Goal: Task Accomplishment & Management: Use online tool/utility

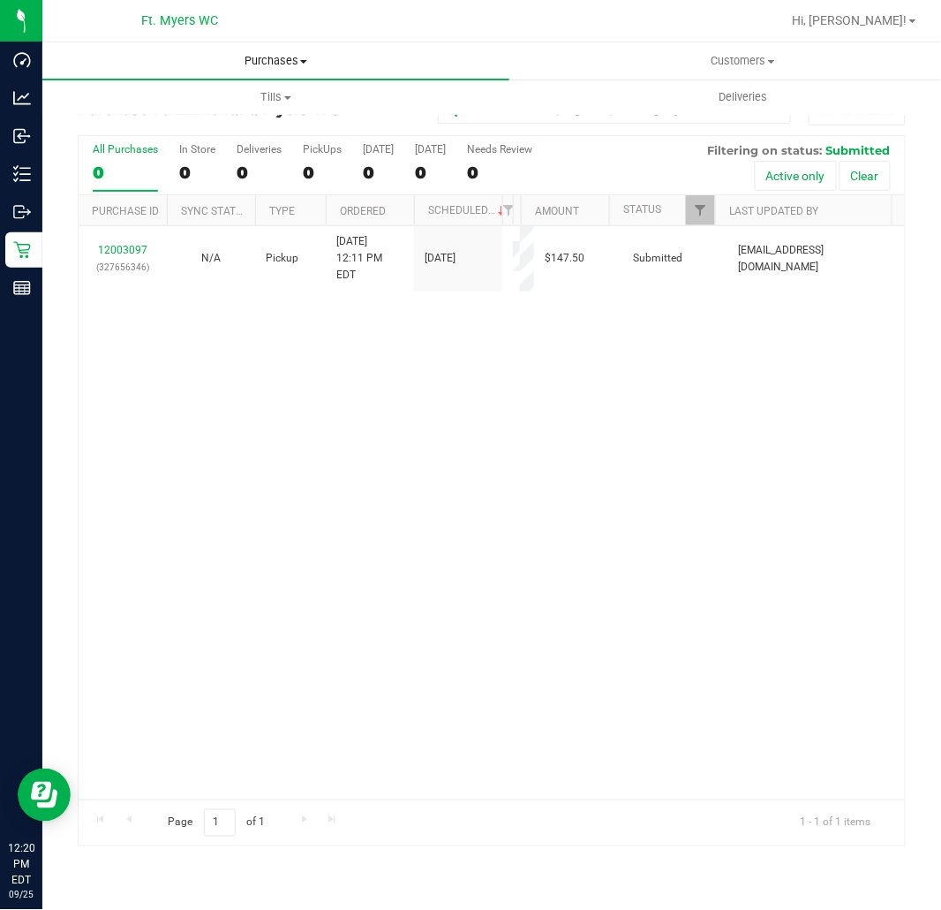
click at [280, 67] on span "Purchases" at bounding box center [275, 61] width 467 height 16
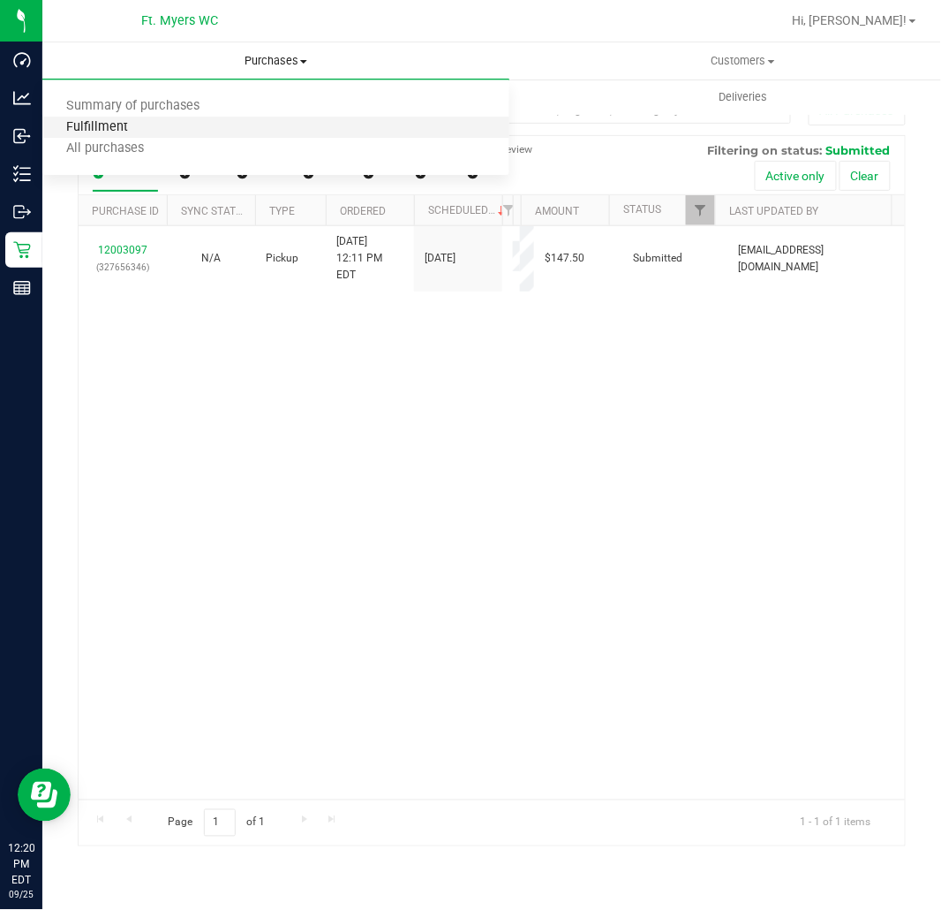
click at [126, 125] on span "Fulfillment" at bounding box center [96, 127] width 109 height 15
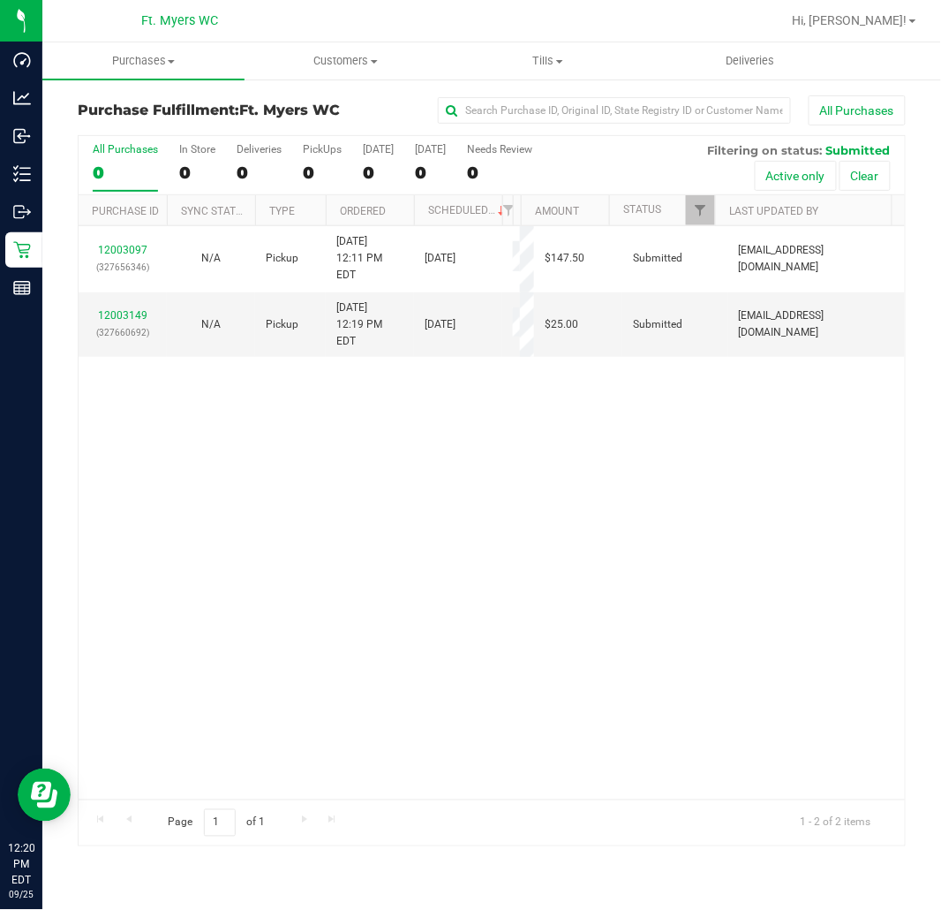
click at [311, 601] on div "12003097 (327656346) N/A Pickup [DATE] 12:11 PM EDT 9/25/2025 $147.50 Submitted…" at bounding box center [492, 512] width 827 height 573
click at [213, 421] on div "12003097 (327656346) N/A Pickup [DATE] 12:11 PM EDT 9/25/2025 $147.50 Submitted…" at bounding box center [492, 512] width 827 height 573
click at [313, 162] on div "2" at bounding box center [322, 172] width 39 height 20
click at [0, 0] on input "PickUps 2" at bounding box center [0, 0] width 0 height 0
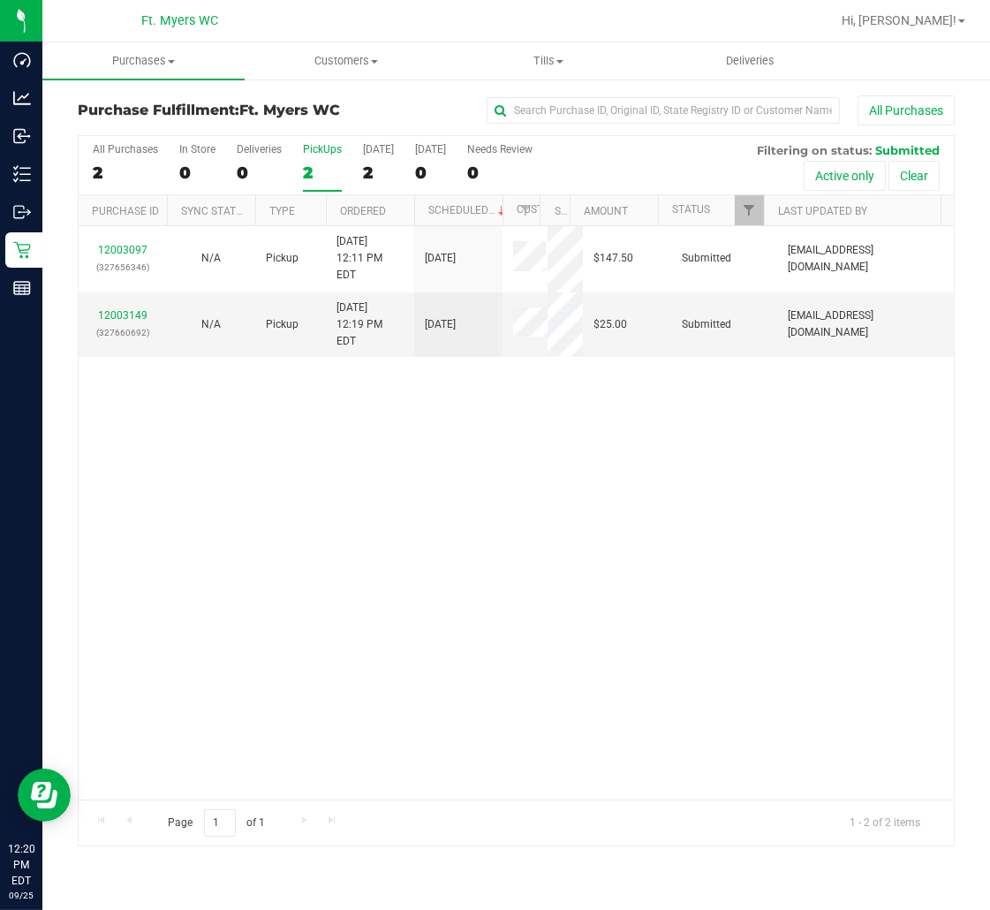
click at [263, 448] on div "12003097 (327656346) N/A Pickup [DATE] 12:11 PM EDT 9/25/2025 $147.50 Submitted…" at bounding box center [516, 512] width 875 height 573
click at [115, 309] on link "12003149" at bounding box center [122, 315] width 49 height 12
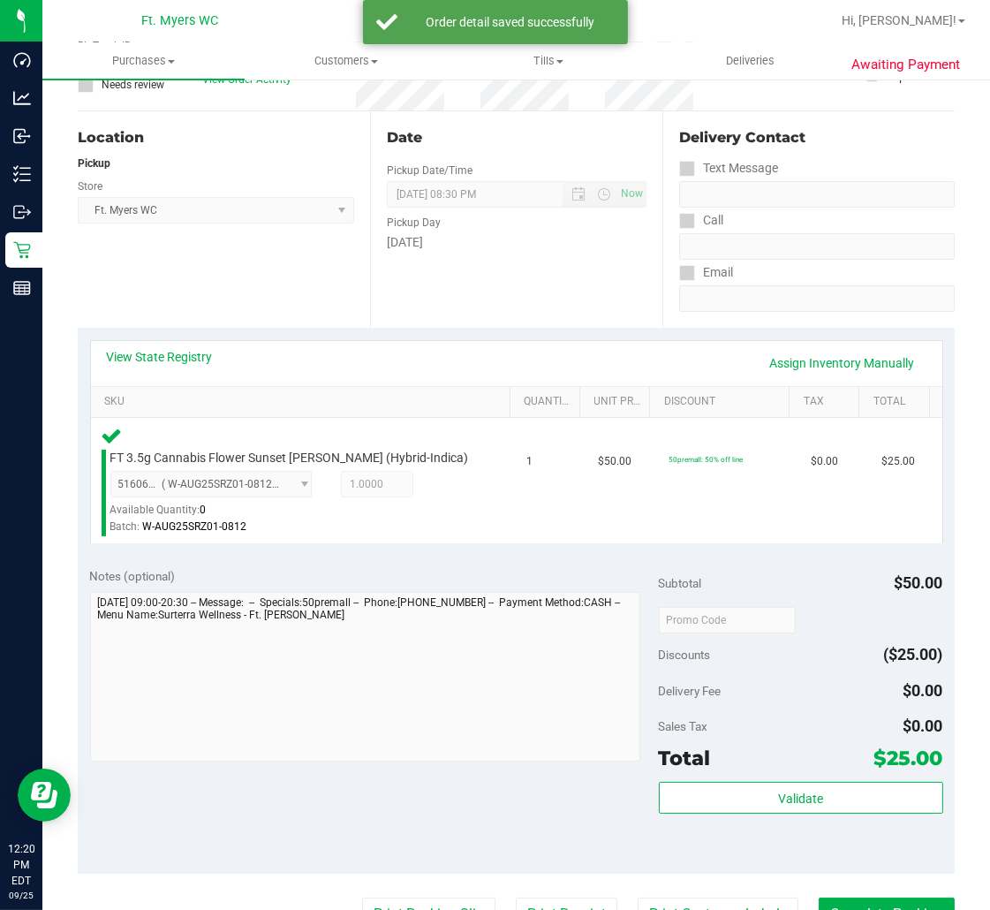
scroll to position [294, 0]
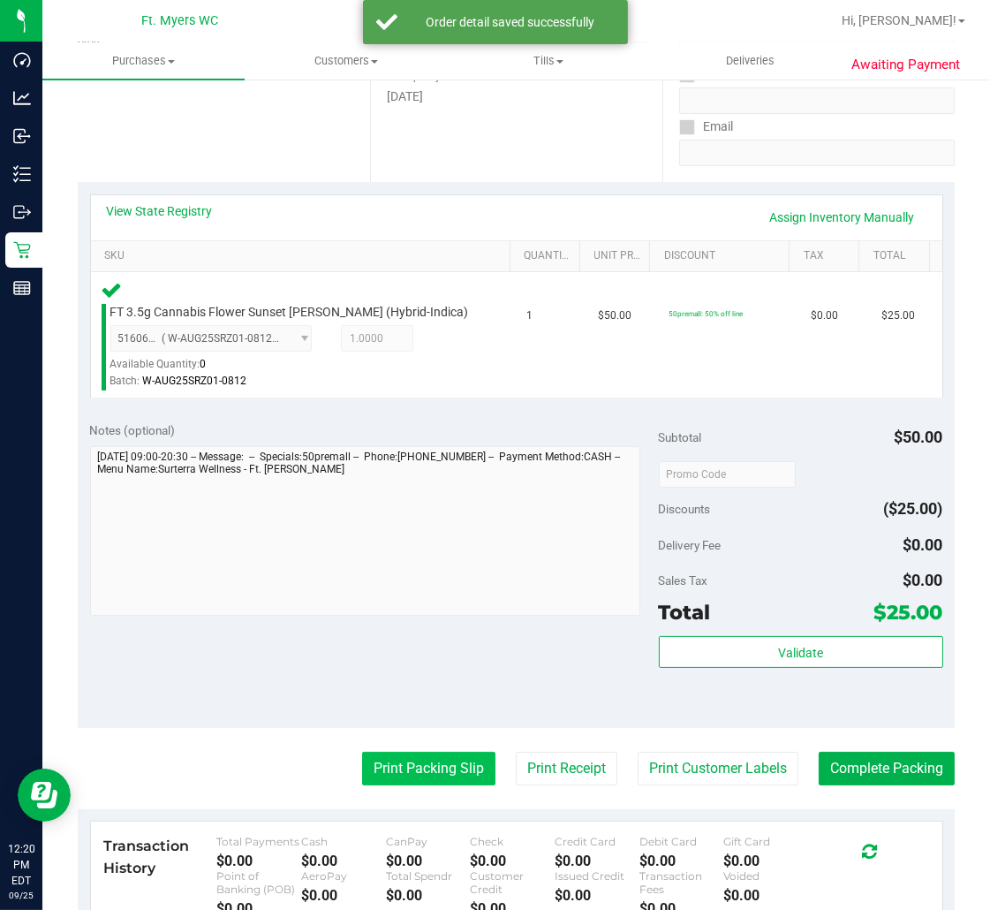
click at [422, 772] on button "Print Packing Slip" at bounding box center [428, 768] width 133 height 34
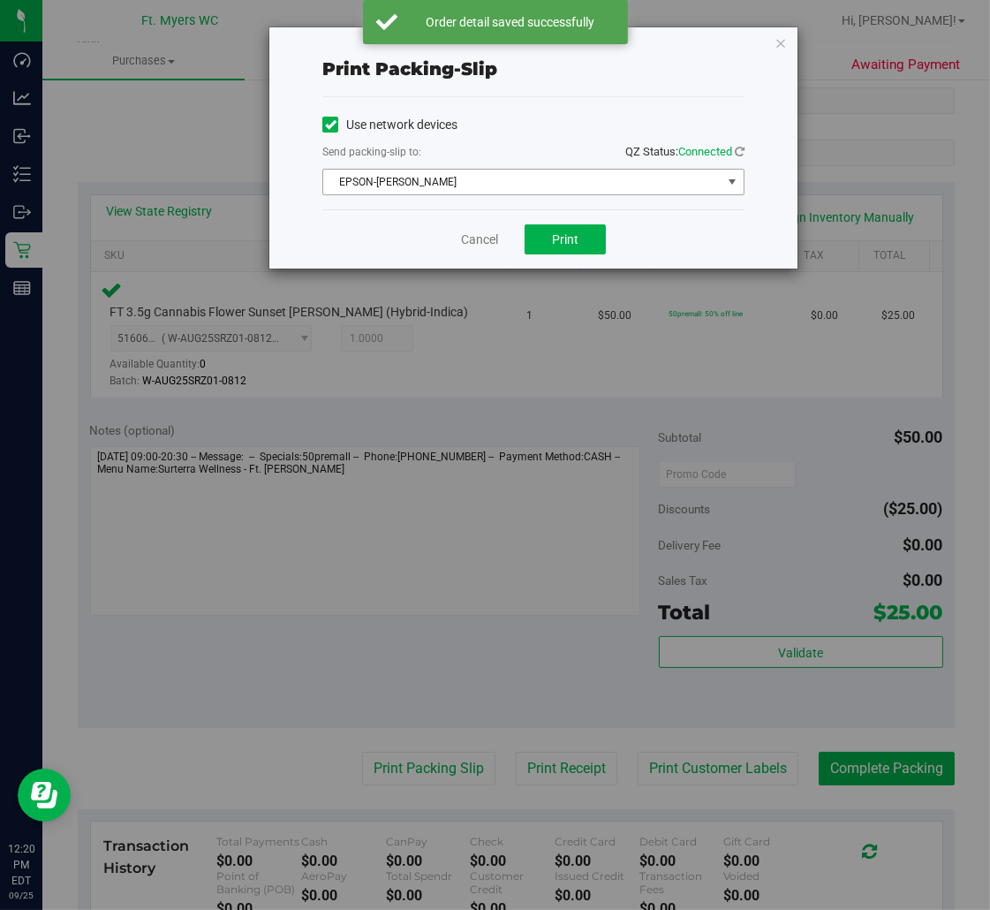
click at [486, 179] on span "EPSON-[PERSON_NAME]" at bounding box center [522, 182] width 398 height 25
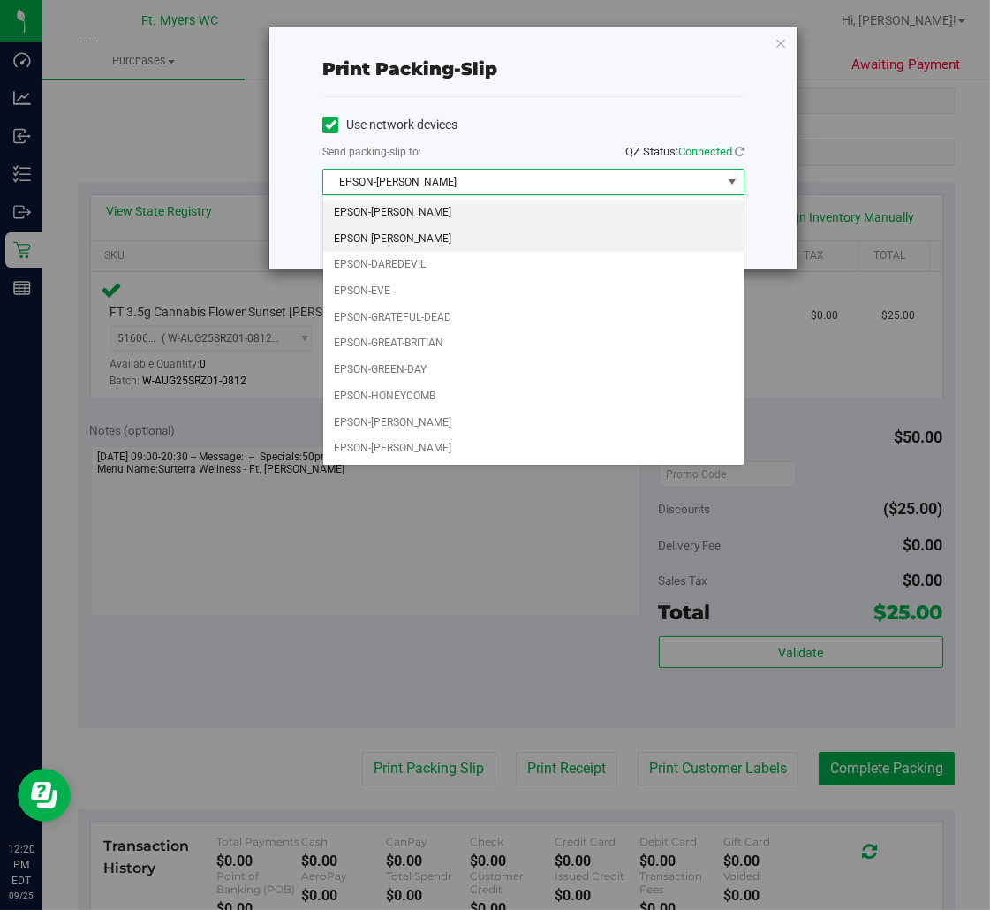
click at [401, 237] on li "EPSON-[PERSON_NAME]" at bounding box center [533, 239] width 420 height 26
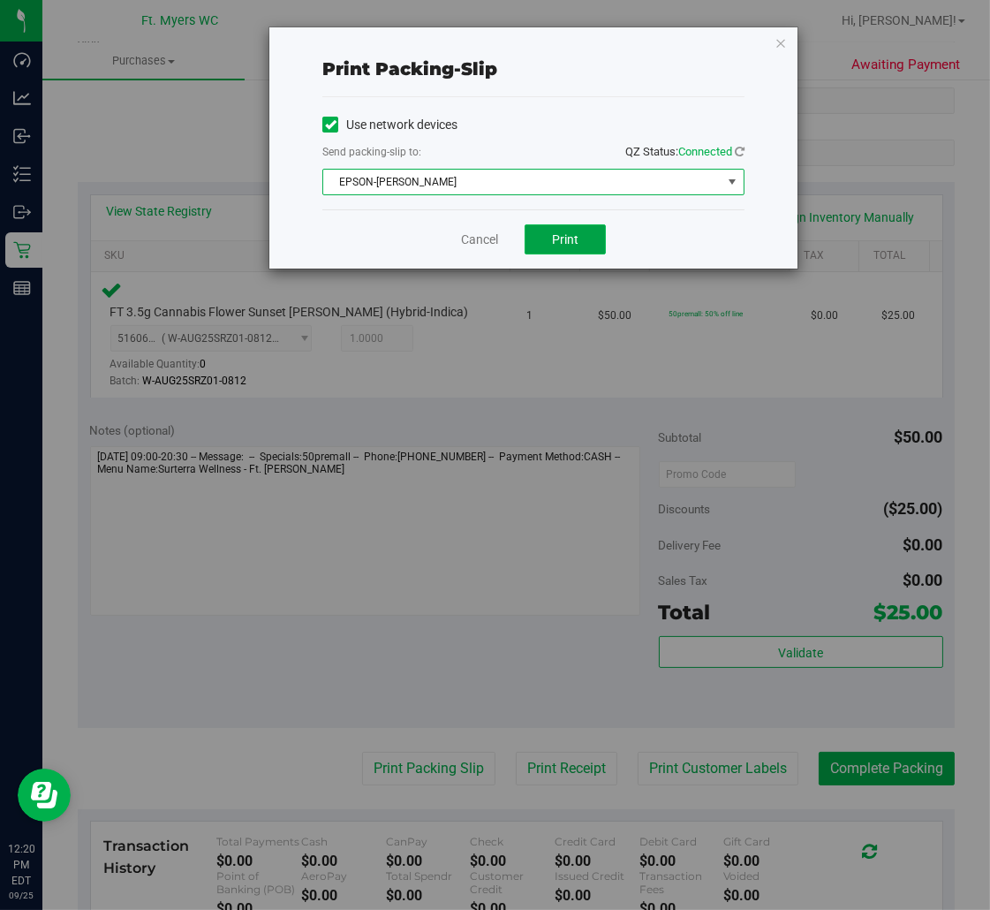
click at [547, 235] on button "Print" at bounding box center [565, 239] width 81 height 30
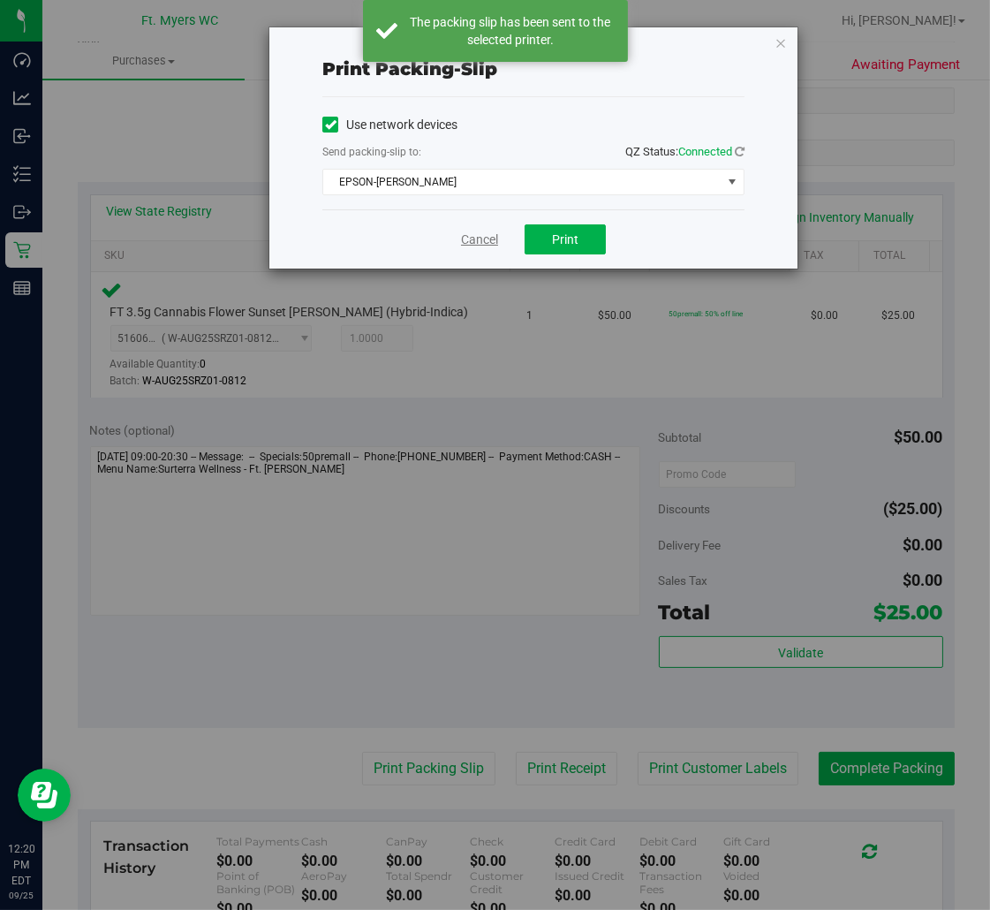
click at [483, 241] on link "Cancel" at bounding box center [479, 239] width 37 height 19
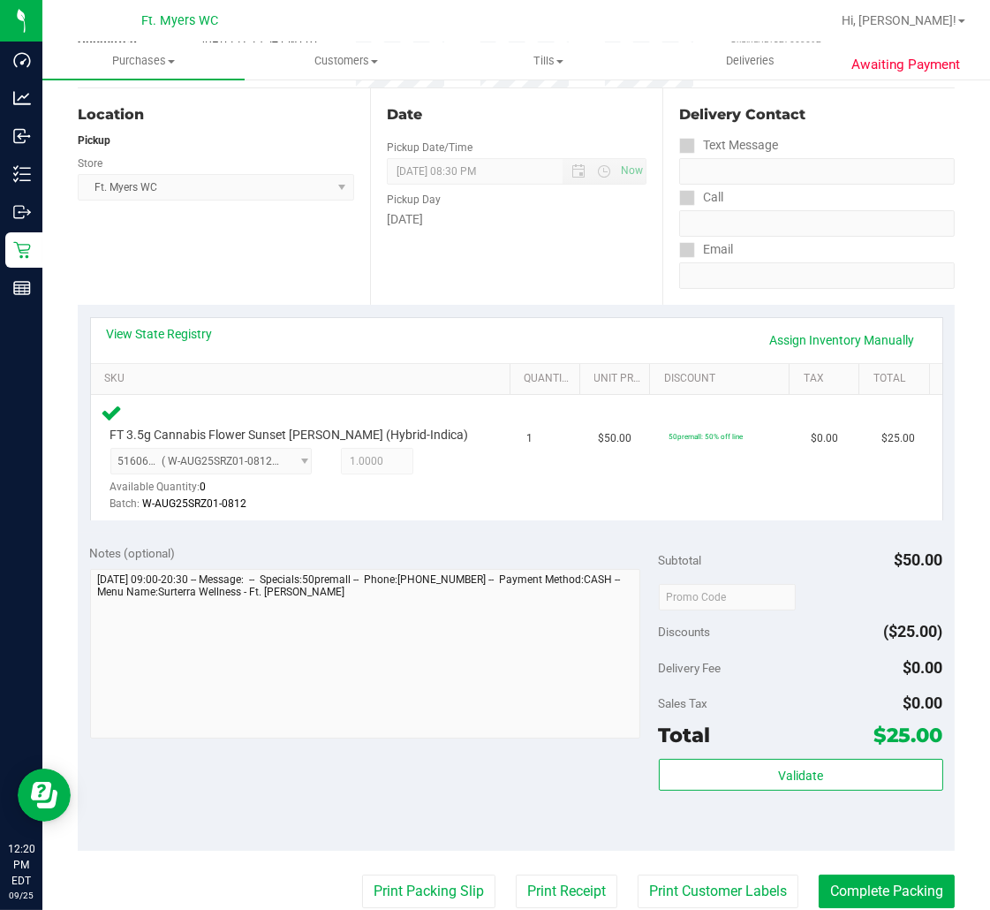
scroll to position [392, 0]
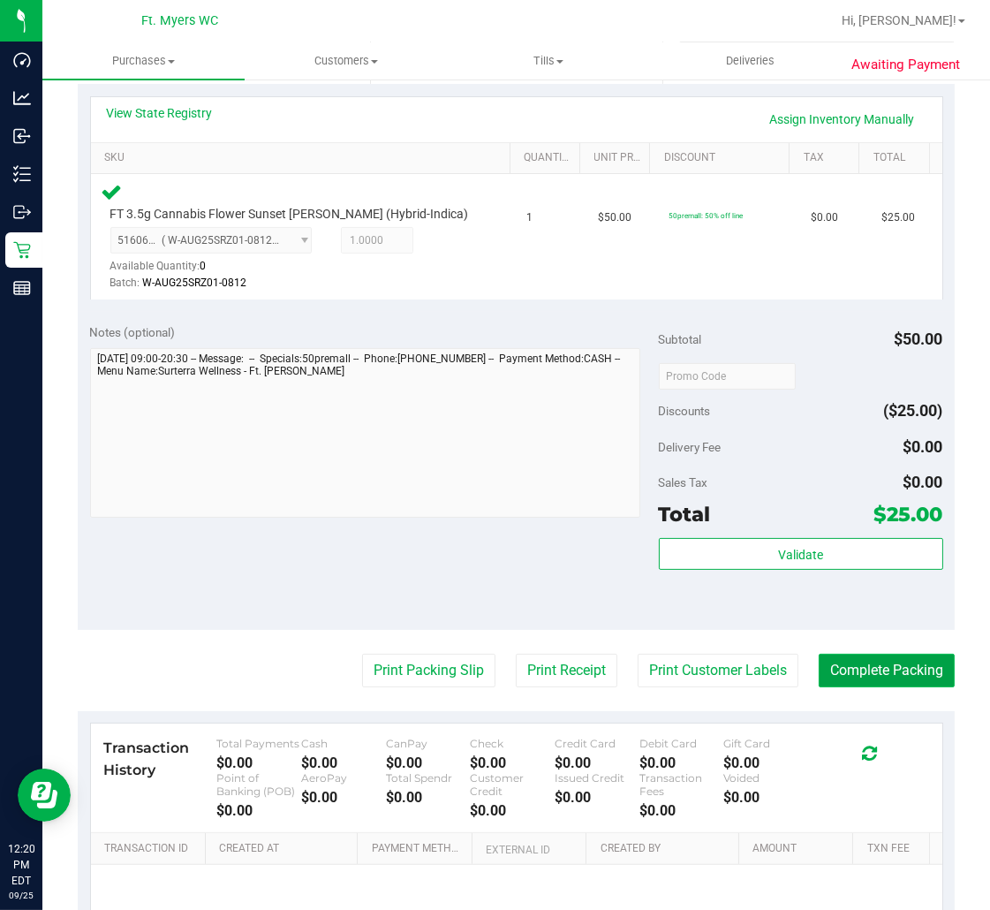
click at [849, 658] on button "Complete Packing" at bounding box center [887, 670] width 136 height 34
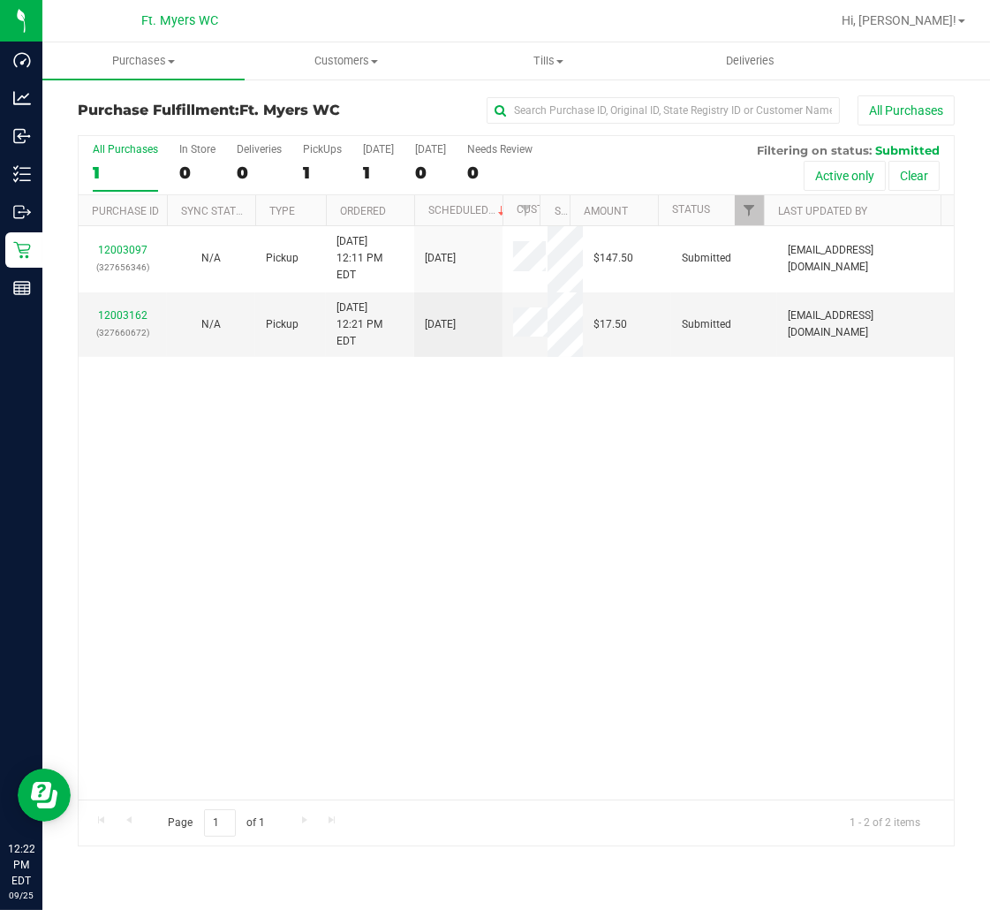
click at [438, 453] on div "12003097 (327656346) N/A Pickup [DATE] 12:11 PM EDT 9/25/2025 $147.50 Submitted…" at bounding box center [516, 512] width 875 height 573
click at [110, 309] on link "12003162" at bounding box center [122, 315] width 49 height 12
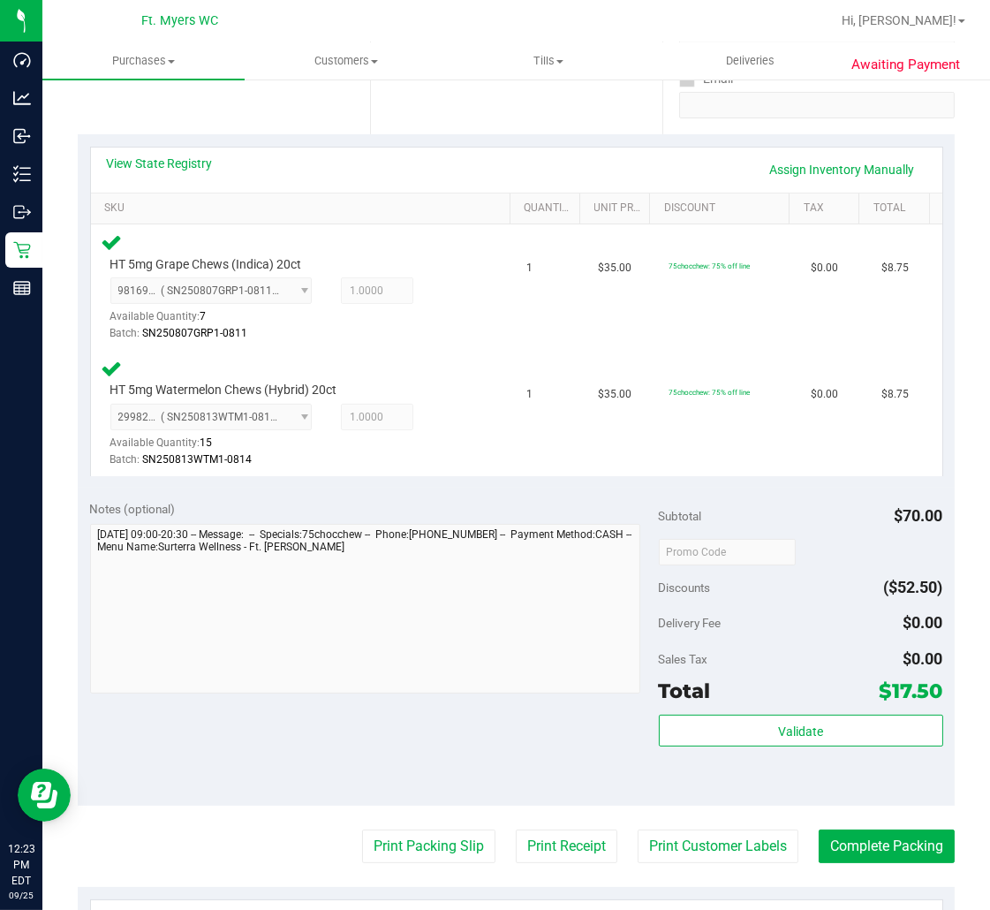
scroll to position [392, 0]
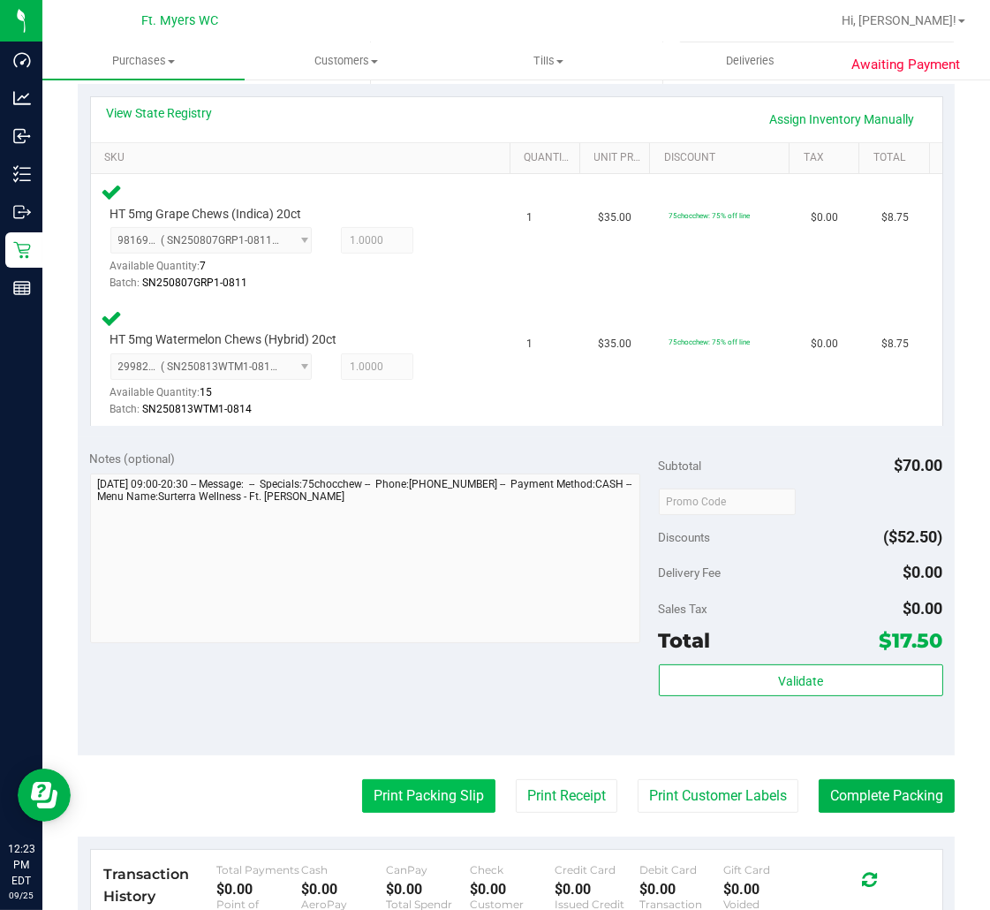
click at [397, 789] on button "Print Packing Slip" at bounding box center [428, 796] width 133 height 34
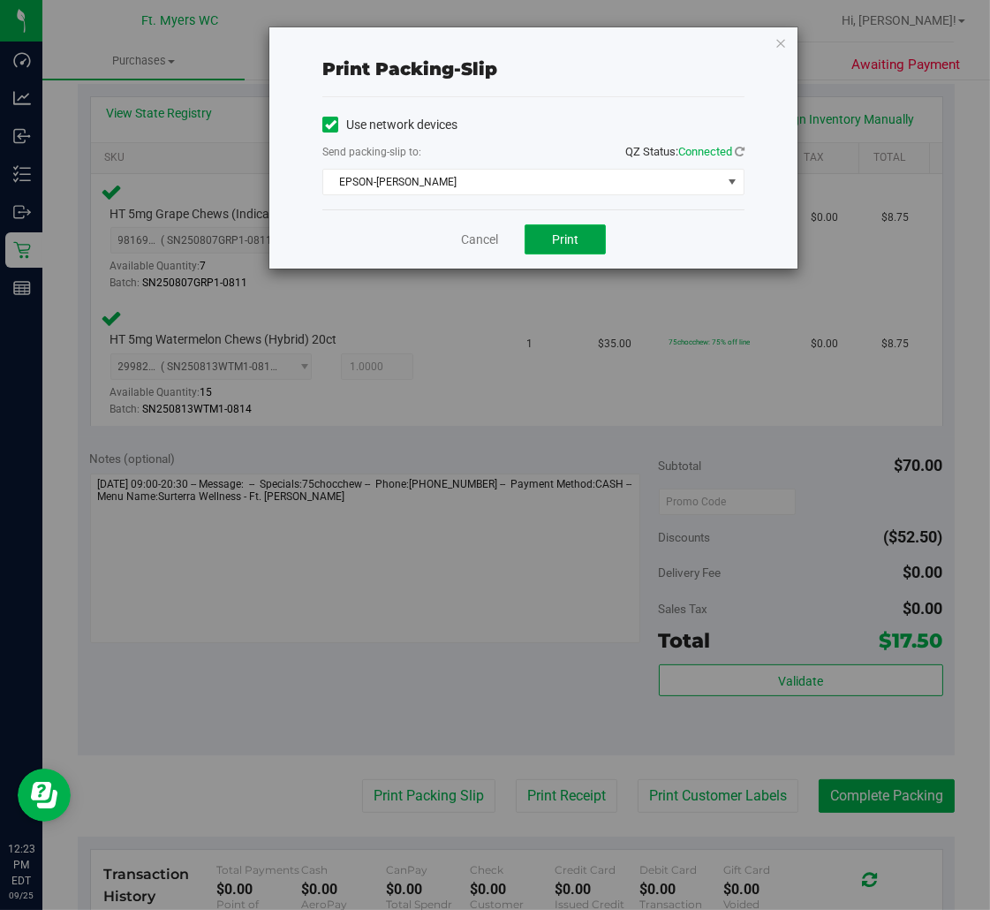
click at [551, 237] on button "Print" at bounding box center [565, 239] width 81 height 30
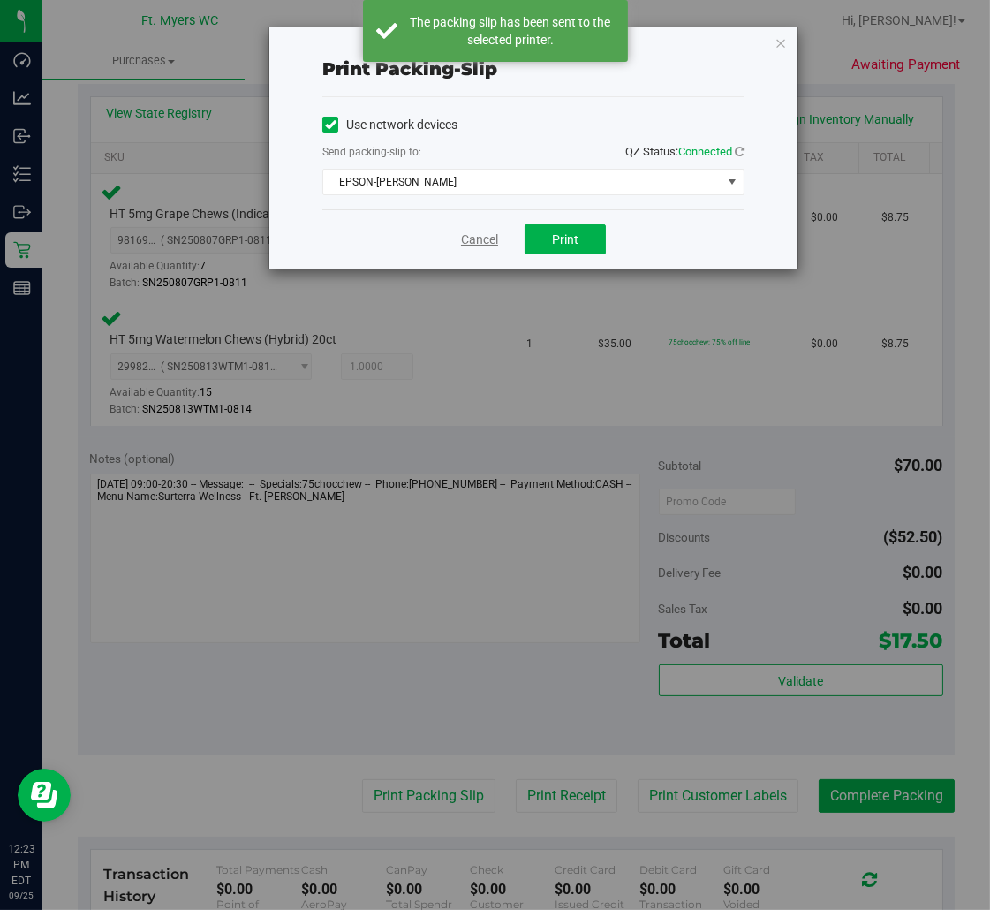
click at [461, 245] on link "Cancel" at bounding box center [479, 239] width 37 height 19
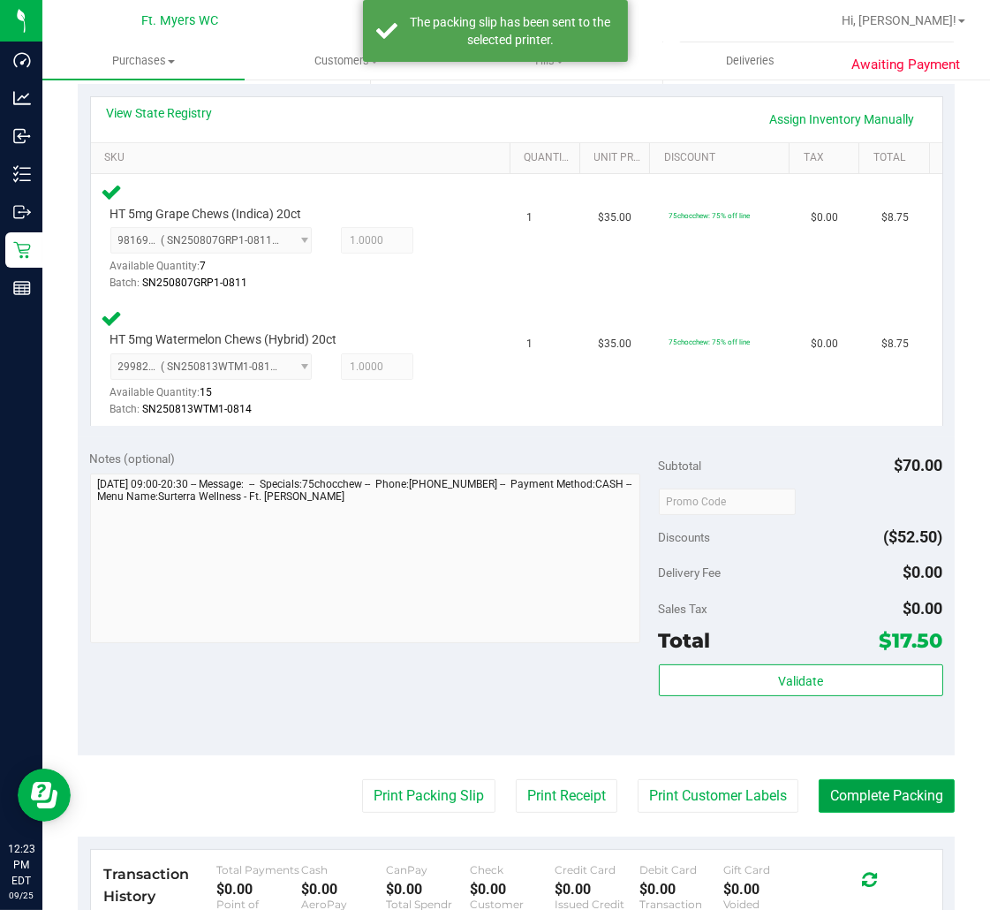
click at [885, 796] on button "Complete Packing" at bounding box center [887, 796] width 136 height 34
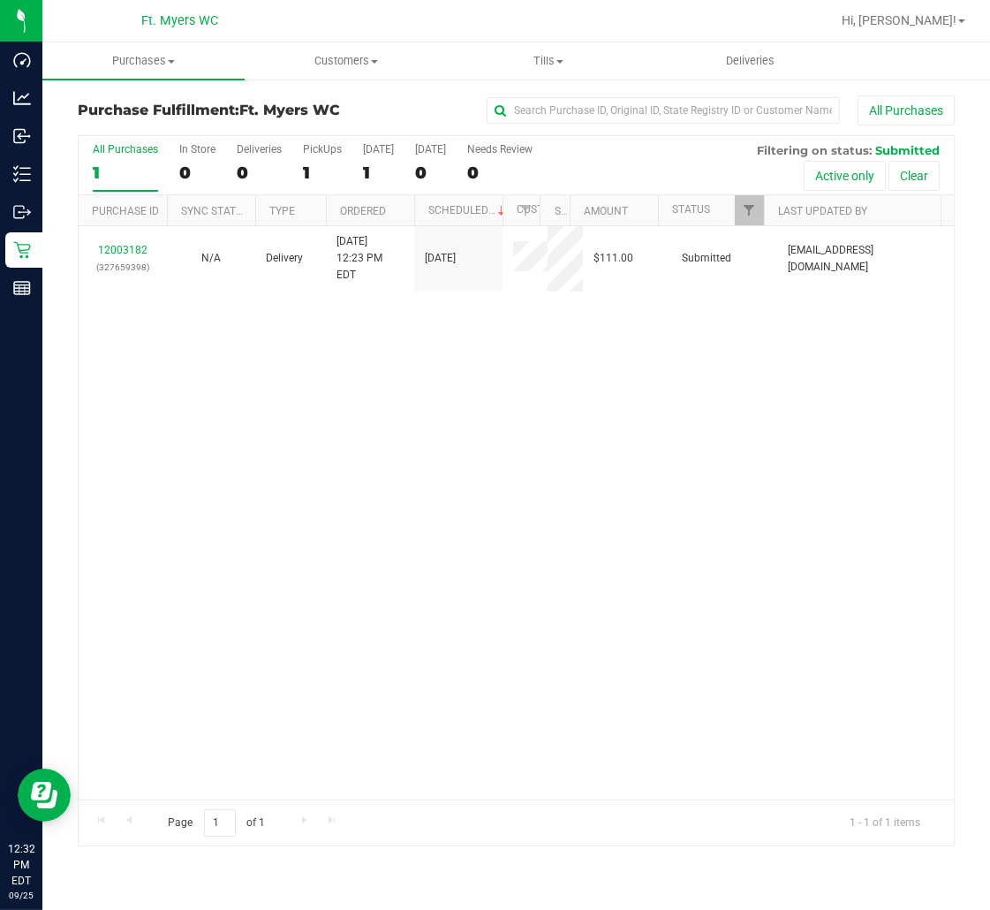
click at [674, 525] on div "12003182 (327659398) N/A Delivery [DATE] 12:23 PM EDT 9/26/2025 $111.00 Submitt…" at bounding box center [516, 512] width 875 height 573
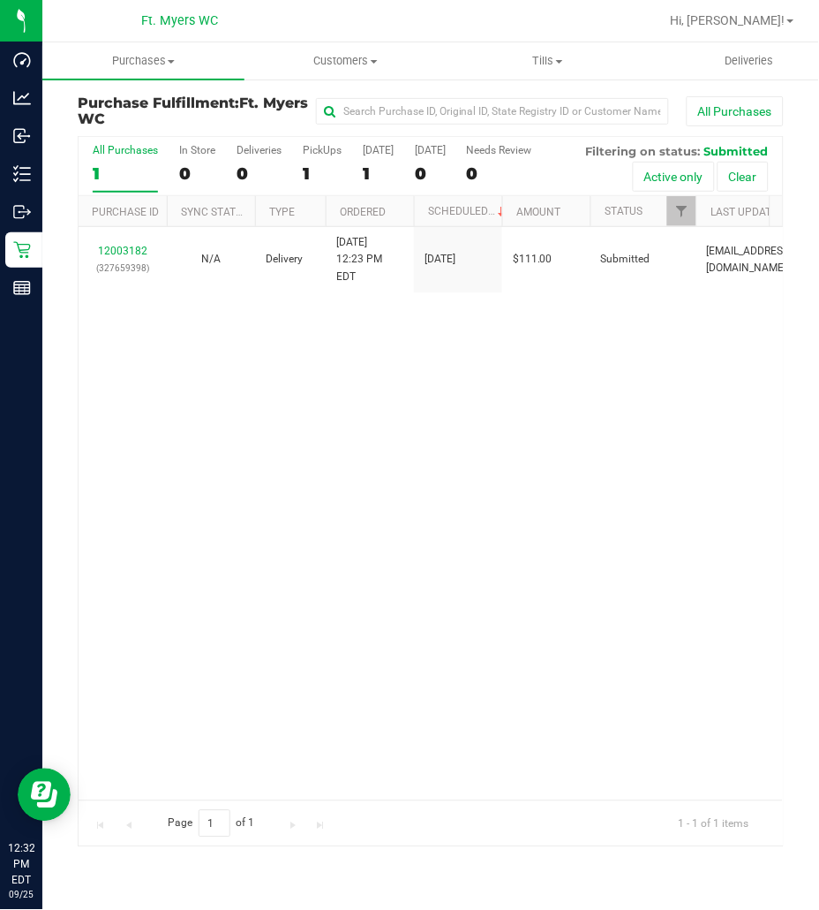
click at [389, 398] on div "12003182 (327659398) N/A Delivery [DATE] 12:23 PM EDT 9/26/2025 $111.00 Submitt…" at bounding box center [431, 513] width 705 height 573
click at [499, 565] on div "12003182 (327659398) N/A Delivery [DATE] 12:23 PM EDT 9/26/2025 $111.00 Submitt…" at bounding box center [431, 513] width 705 height 573
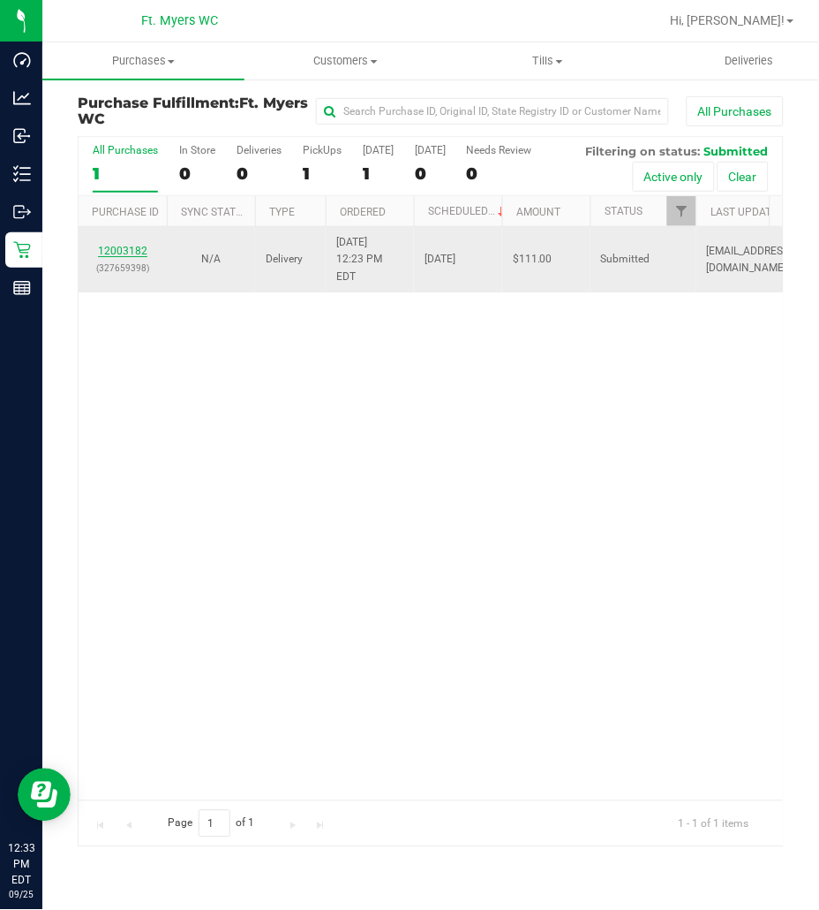
click at [131, 245] on link "12003182" at bounding box center [122, 251] width 49 height 12
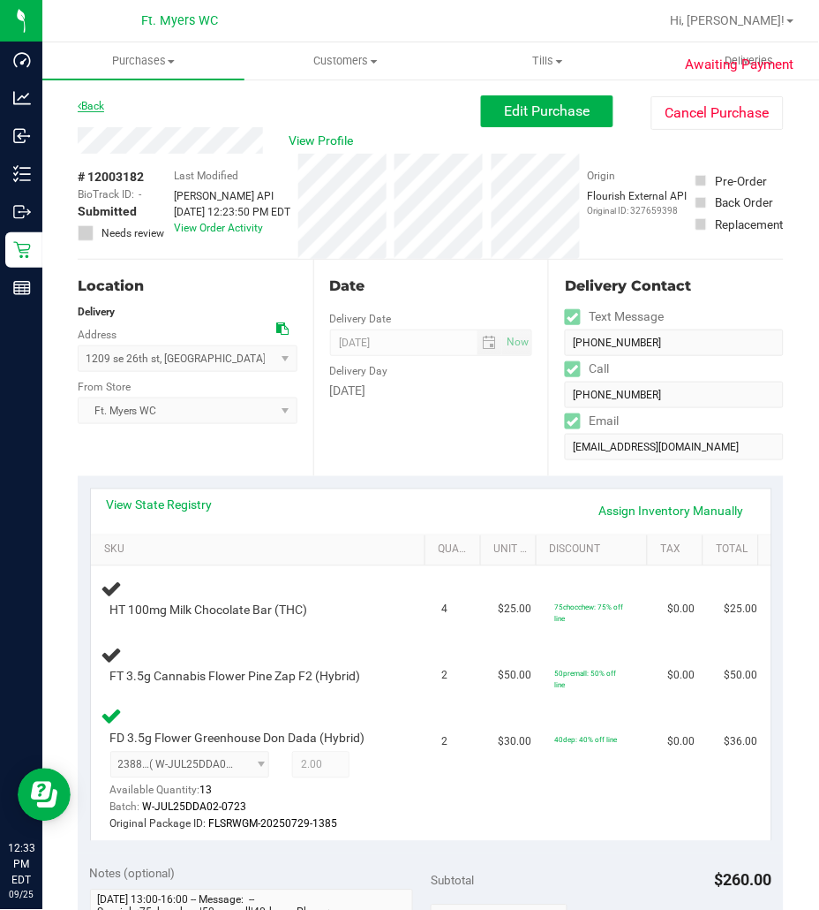
click at [98, 109] on link "Back" at bounding box center [91, 106] width 26 height 12
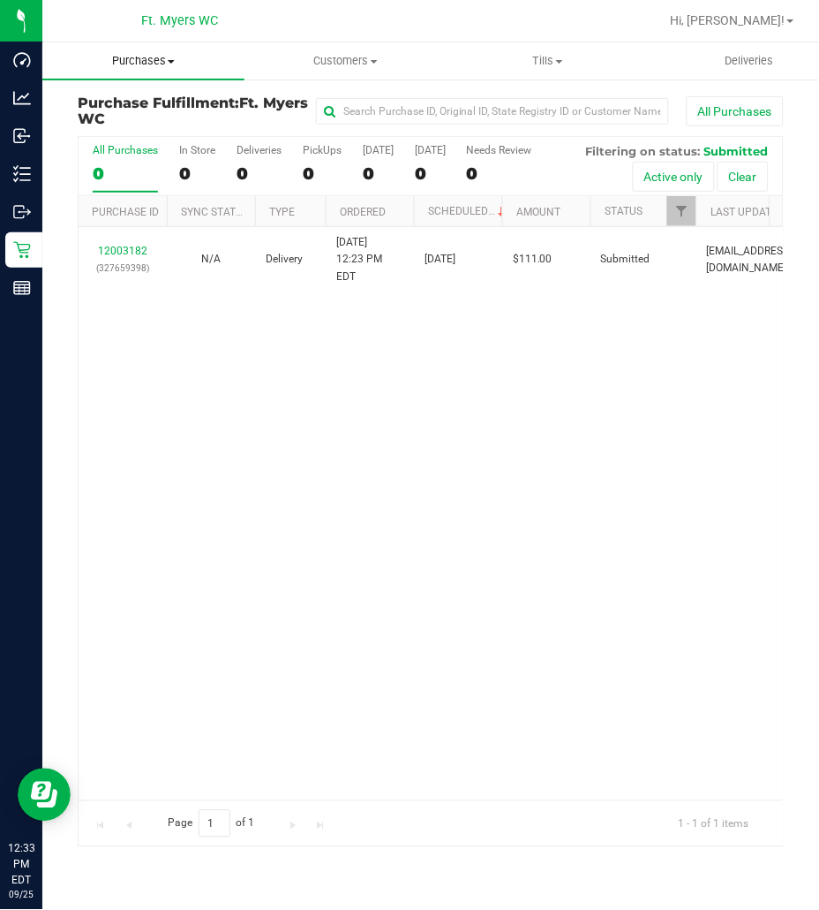
click at [126, 54] on span "Purchases" at bounding box center [143, 61] width 202 height 16
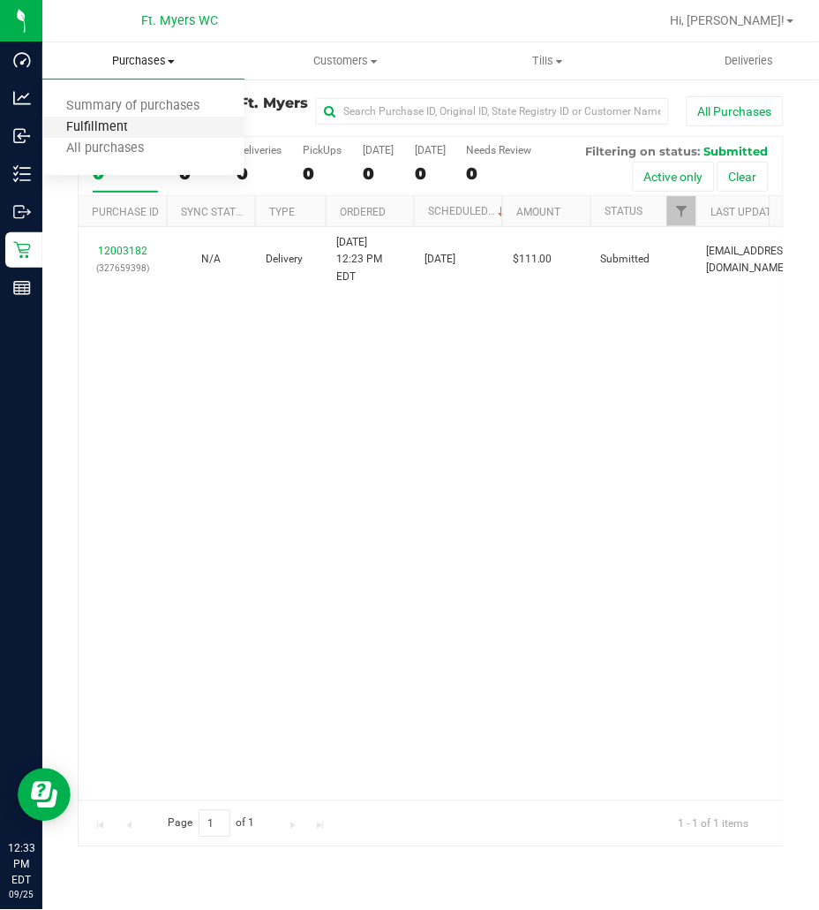
click at [121, 120] on span "Fulfillment" at bounding box center [96, 127] width 109 height 15
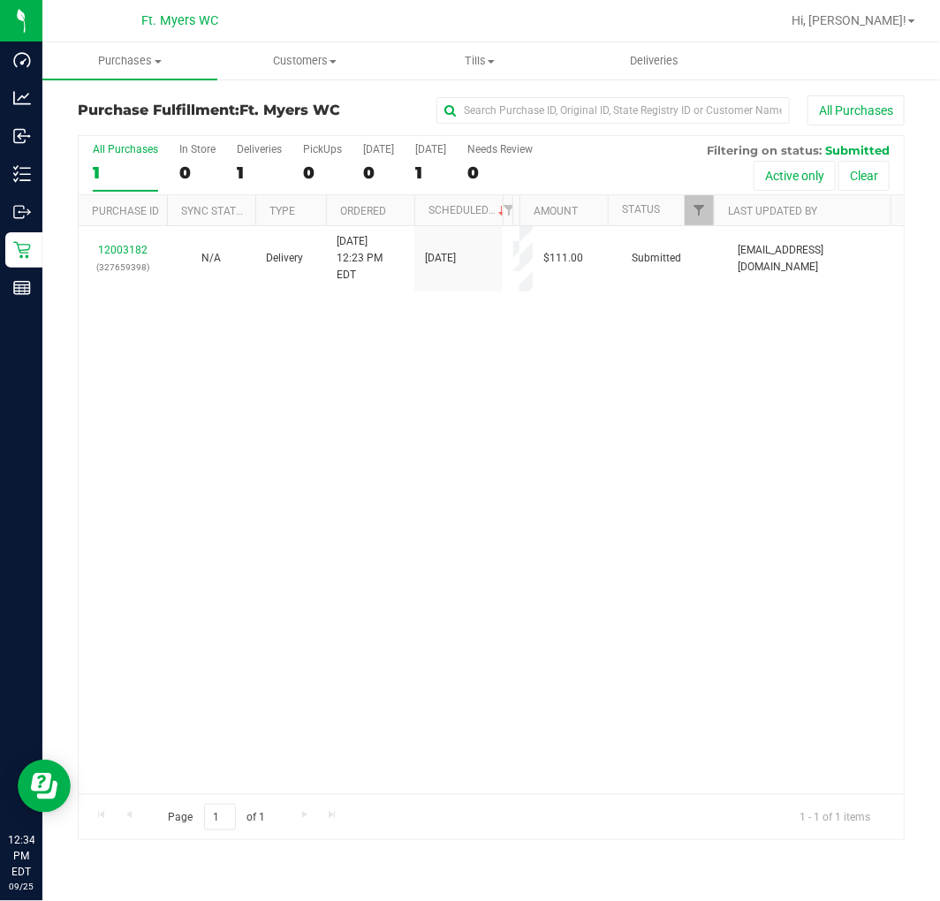
click at [807, 383] on div "12003182 (327659398) N/A Delivery [DATE] 12:23 PM EDT 9/26/2025 $111.00 Submitt…" at bounding box center [491, 510] width 825 height 568
click at [303, 150] on div "PickUps" at bounding box center [322, 149] width 39 height 12
click at [0, 0] on input "PickUps 0" at bounding box center [0, 0] width 0 height 0
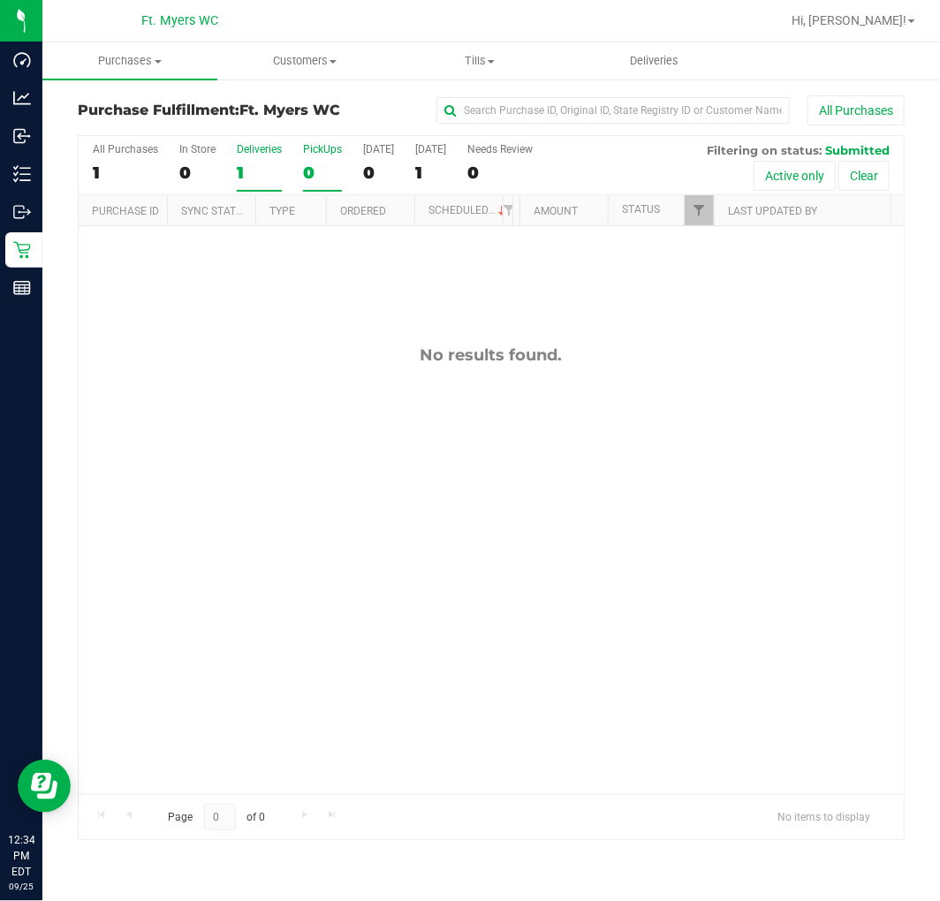
click at [275, 155] on label "Deliveries 1" at bounding box center [259, 167] width 45 height 49
click at [0, 0] on input "Deliveries 1" at bounding box center [0, 0] width 0 height 0
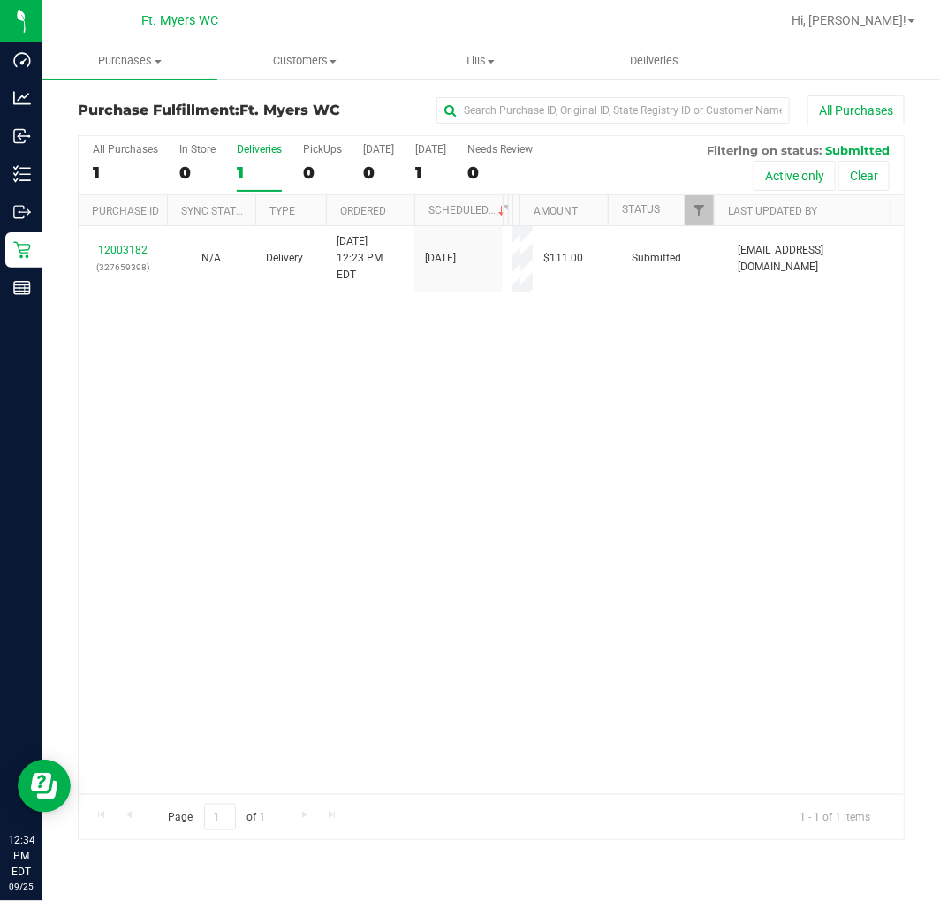
drag, startPoint x: 1, startPoint y: 420, endPoint x: -9, endPoint y: 421, distance: 9.8
click at [0, 421] on html "Dashboard Analytics Inbound Inventory Outbound Retail Reports 12:34 PM EDT [DAT…" at bounding box center [470, 450] width 940 height 901
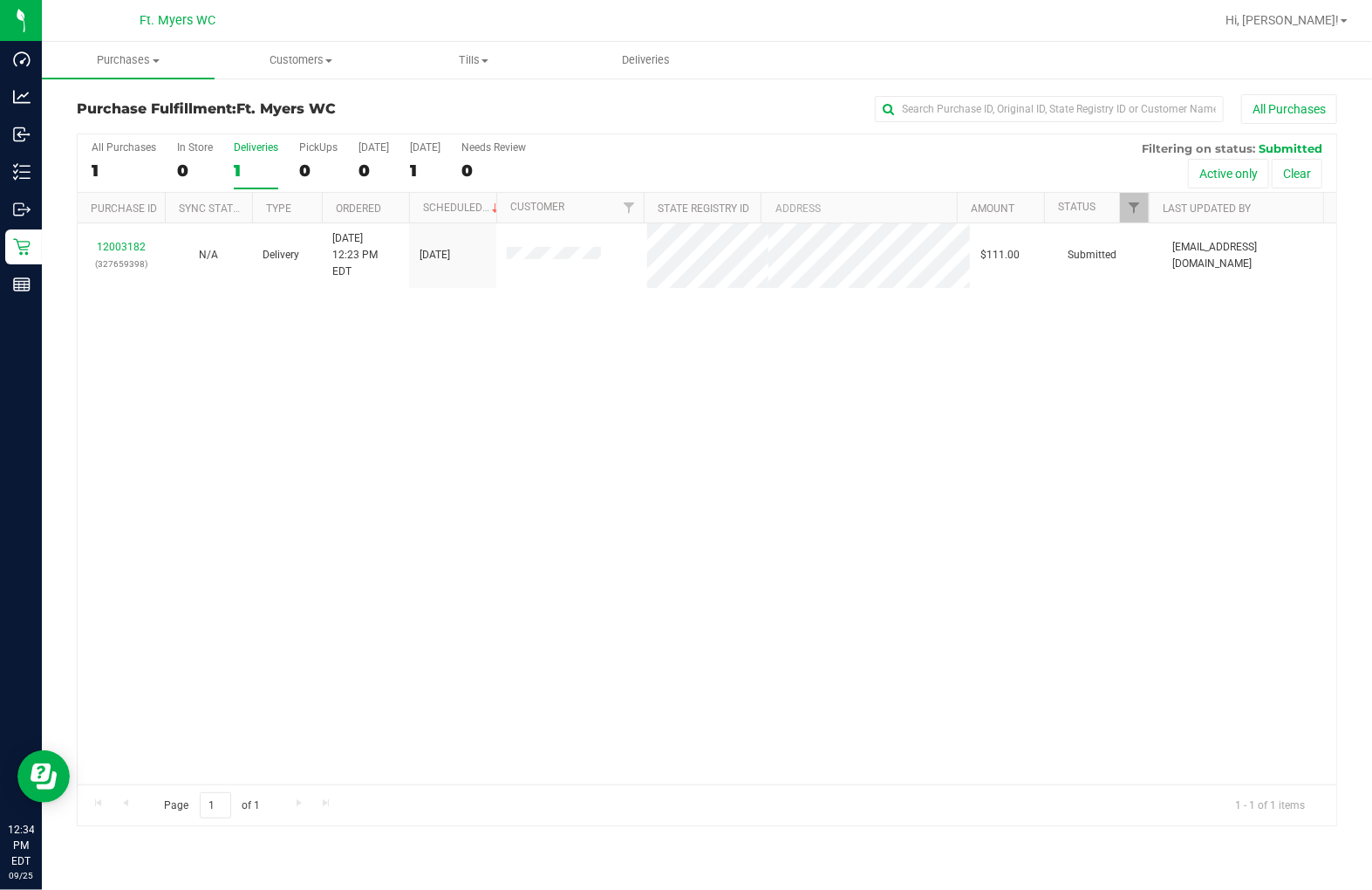
click at [283, 508] on div "12003182 (327659398) N/A Delivery [DATE] 12:23 PM EDT 9/26/2025 $111.00 Submitt…" at bounding box center [707, 504] width 1258 height 561
click at [306, 150] on div "PickUps" at bounding box center [318, 147] width 39 height 12
click at [0, 0] on input "PickUps 0" at bounding box center [0, 0] width 0 height 0
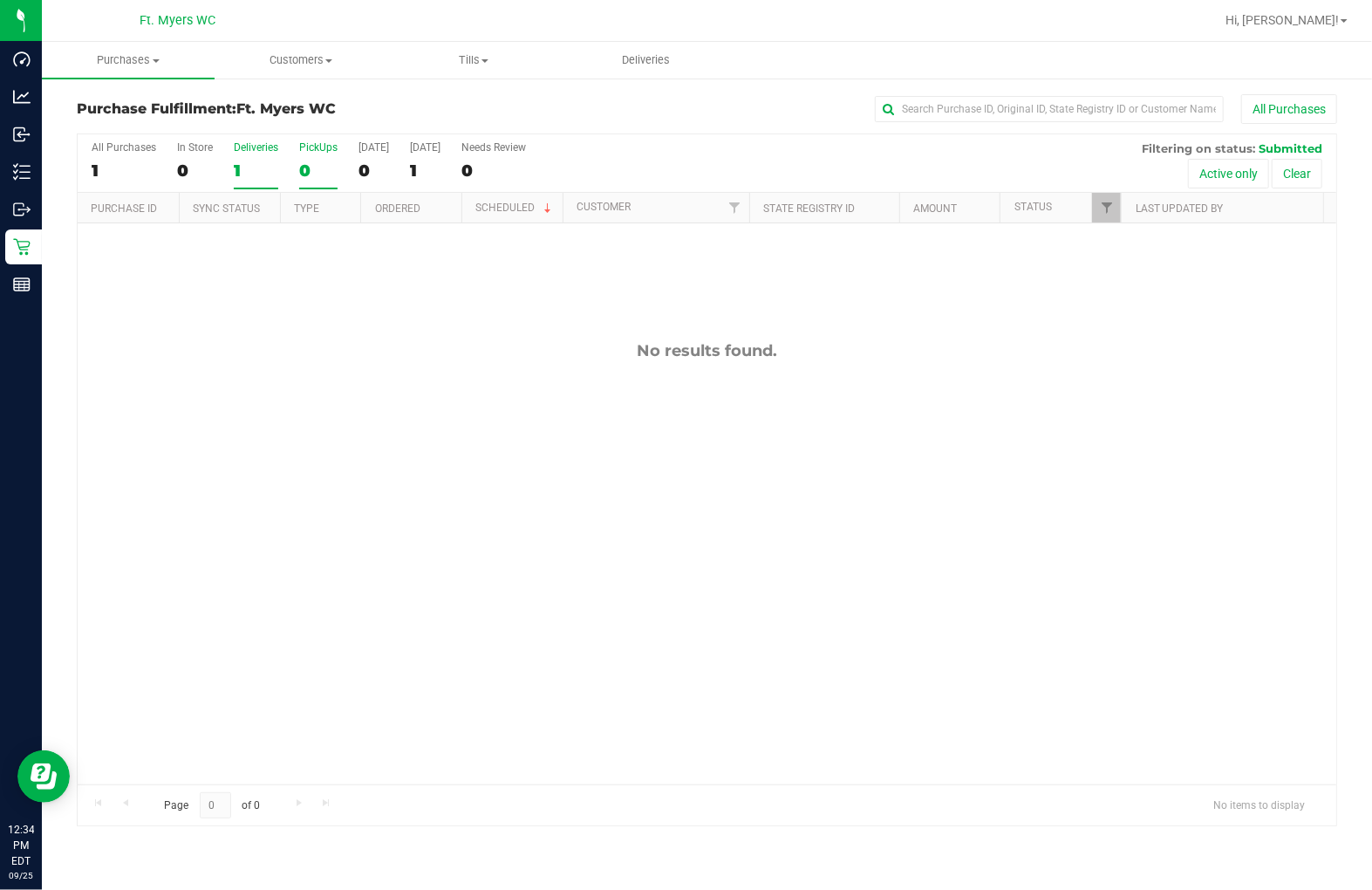
click at [274, 145] on div "Deliveries" at bounding box center [256, 147] width 44 height 12
click at [0, 0] on input "Deliveries 1" at bounding box center [0, 0] width 0 height 0
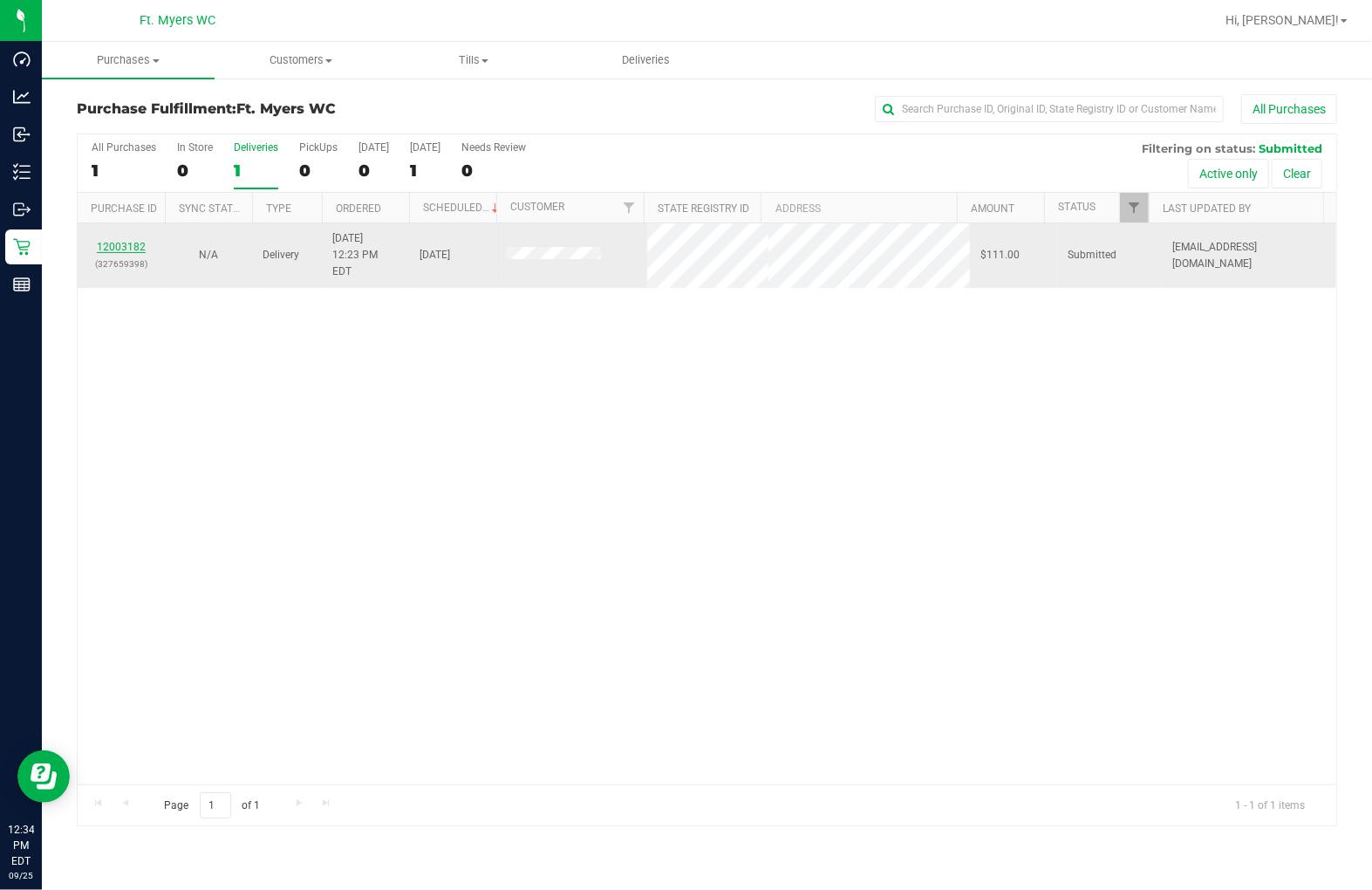
click at [130, 241] on link "12003182" at bounding box center [121, 247] width 48 height 12
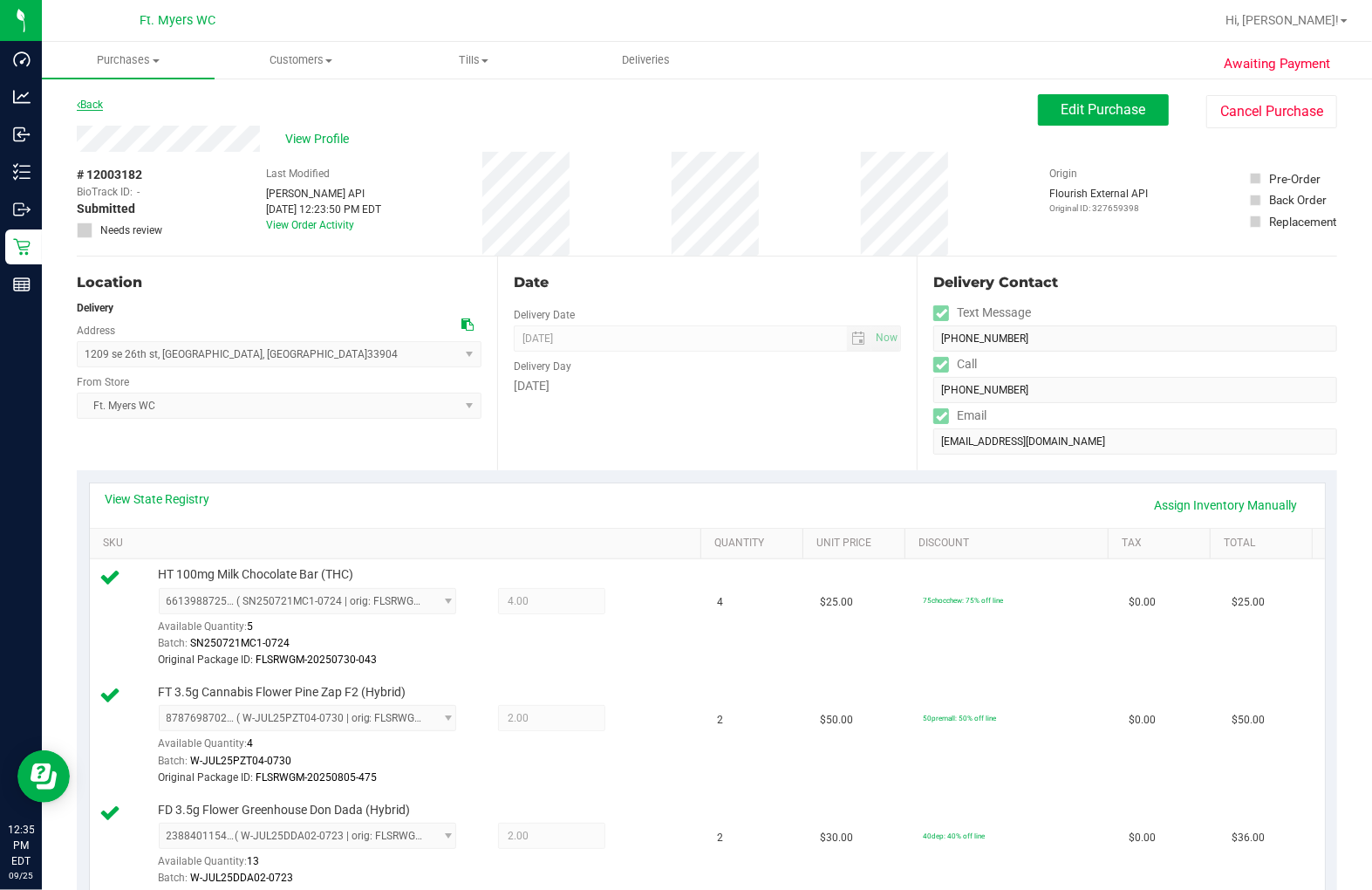
click at [87, 103] on link "Back" at bounding box center [90, 105] width 26 height 12
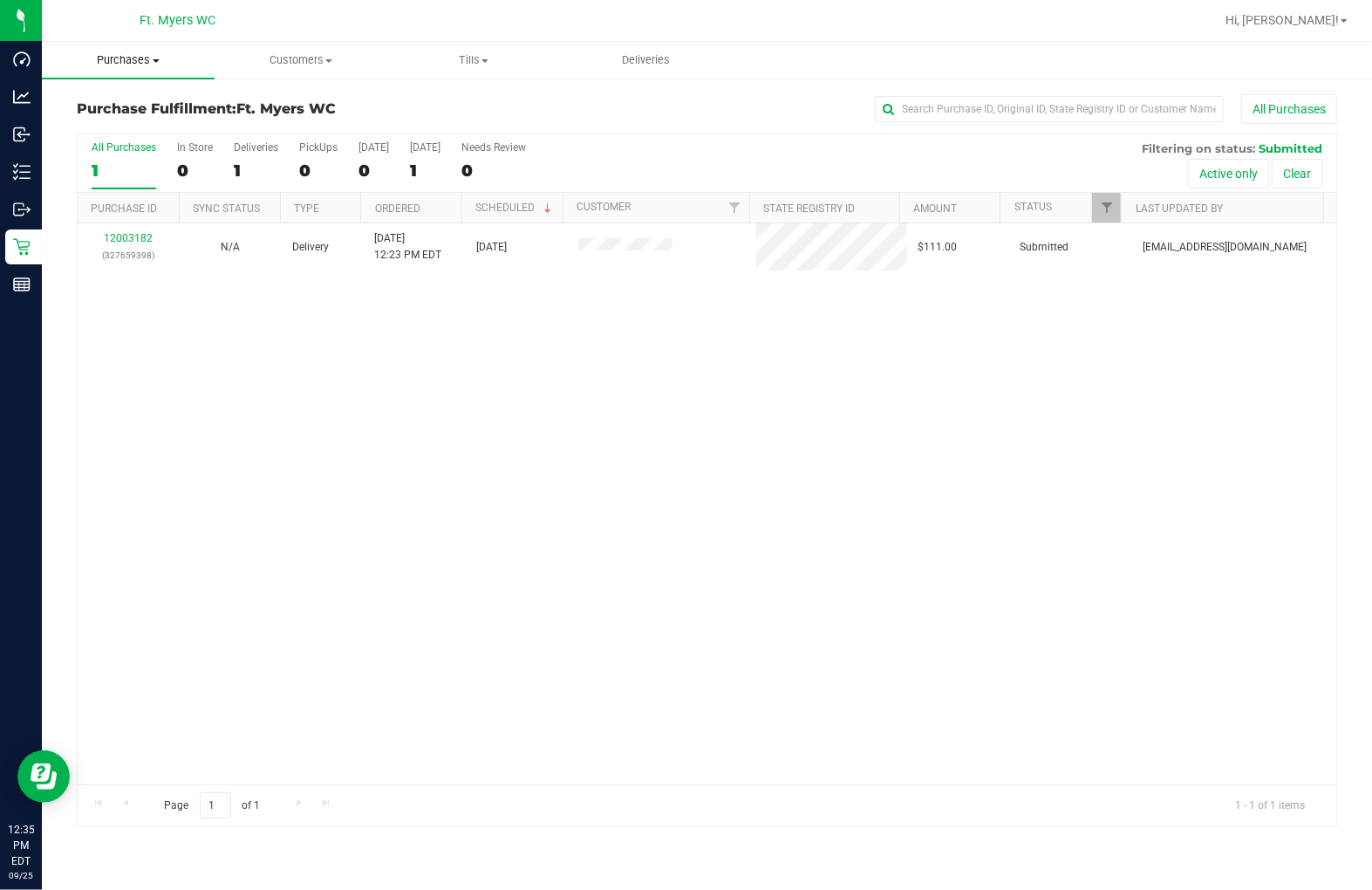
click at [116, 56] on span "Purchases" at bounding box center [127, 60] width 173 height 16
click at [102, 122] on span "Fulfillment" at bounding box center [95, 125] width 108 height 15
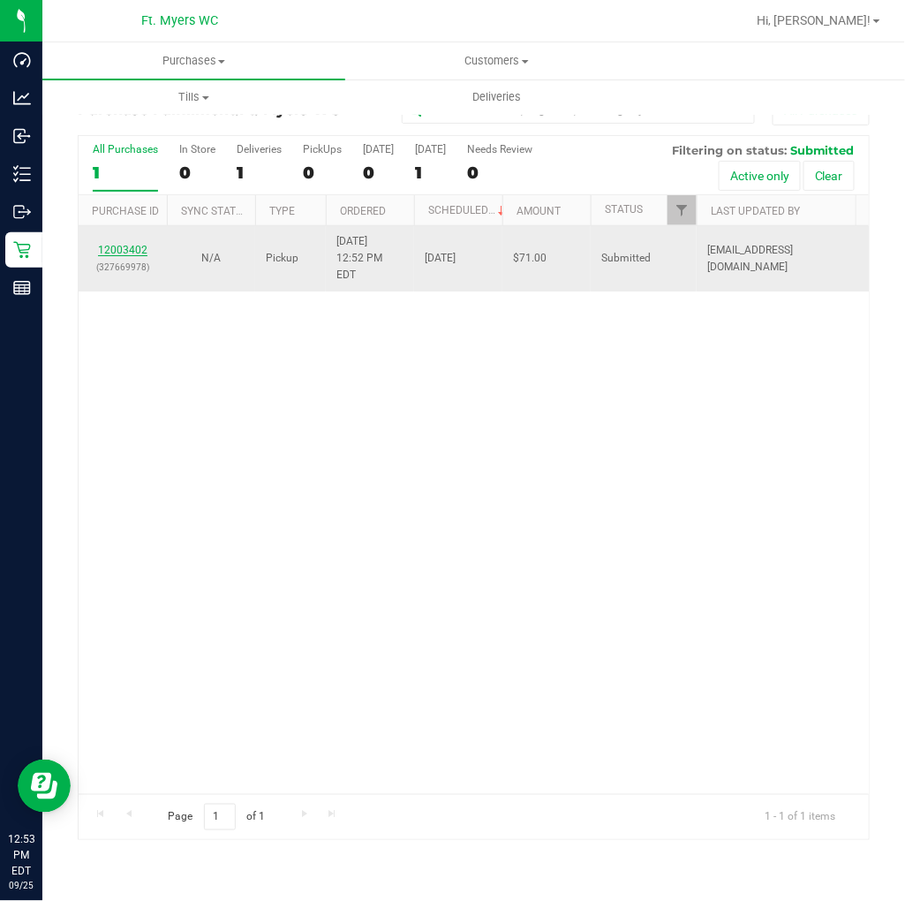
click at [122, 244] on link "12003402" at bounding box center [122, 250] width 49 height 12
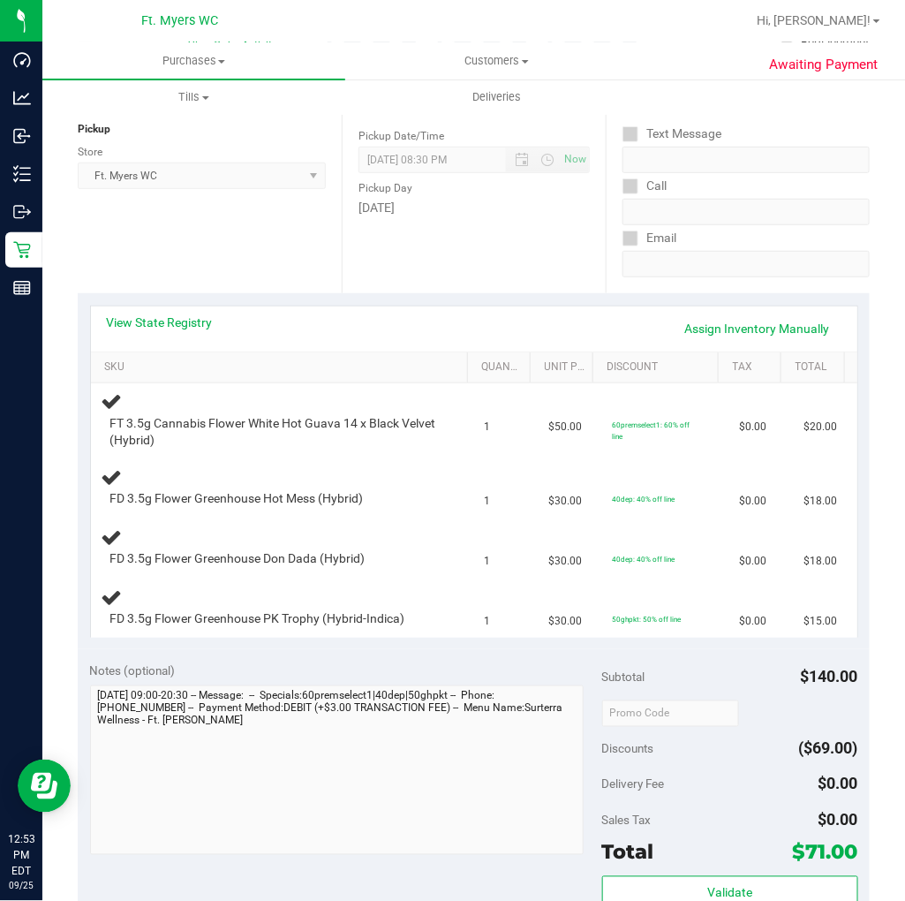
scroll to position [196, 0]
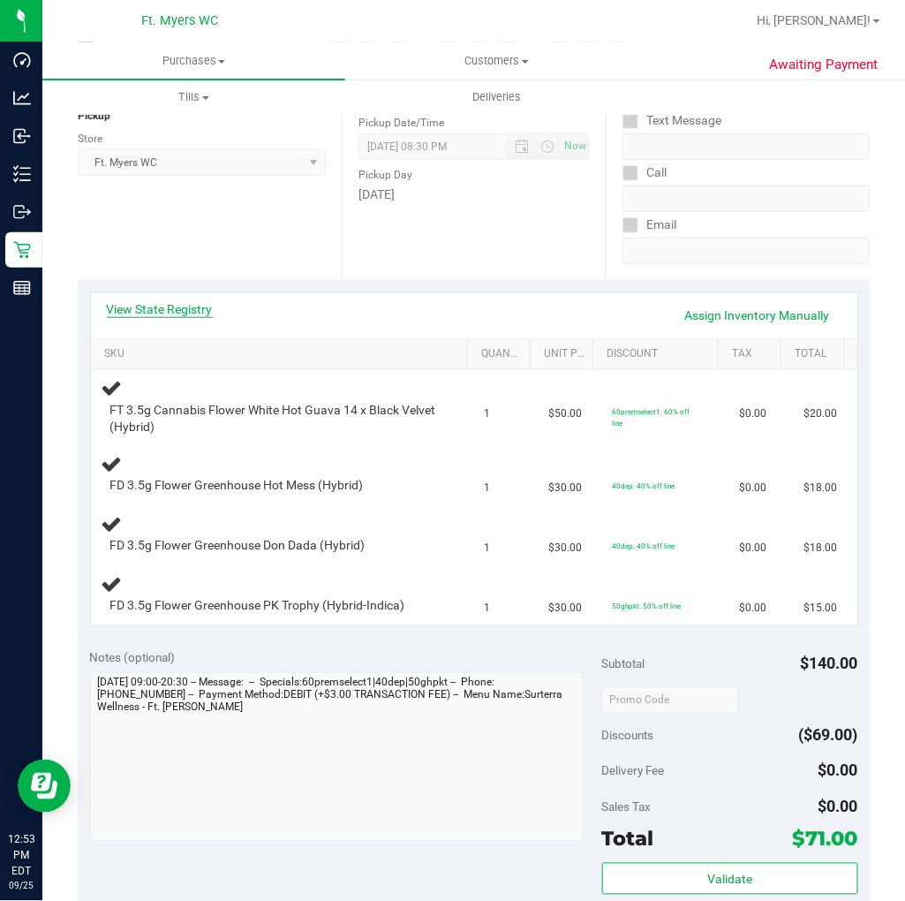
click at [180, 313] on link "View State Registry" at bounding box center [160, 309] width 106 height 18
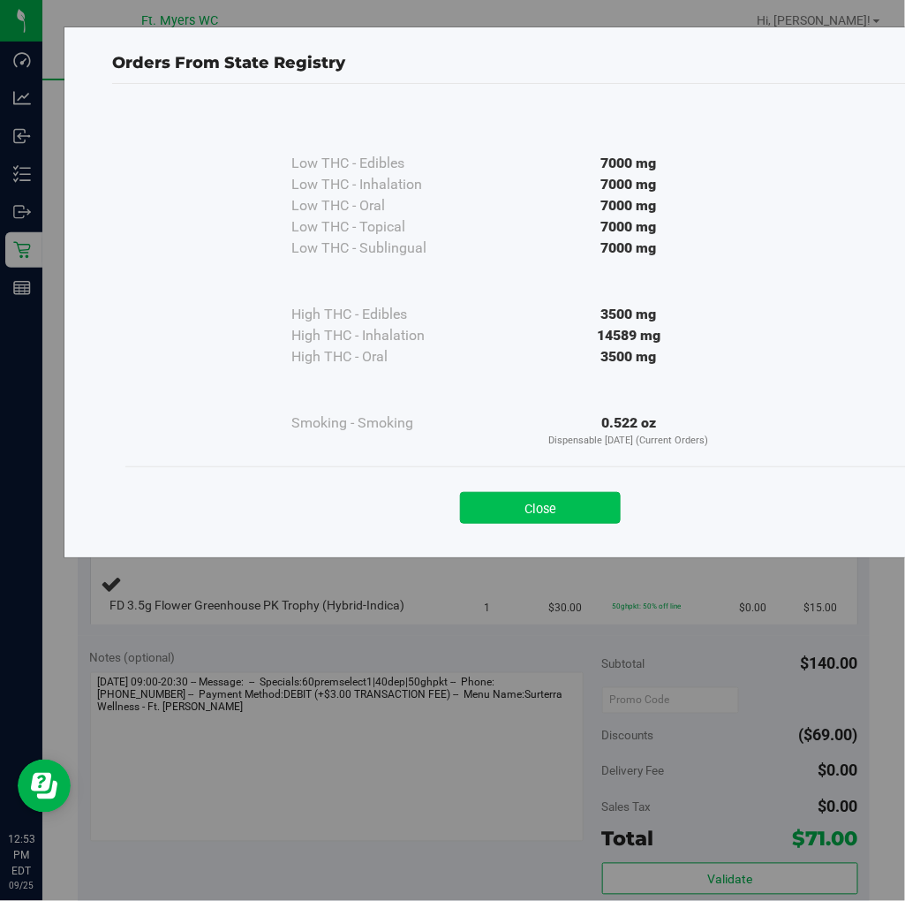
click at [500, 516] on button "Close" at bounding box center [540, 508] width 161 height 32
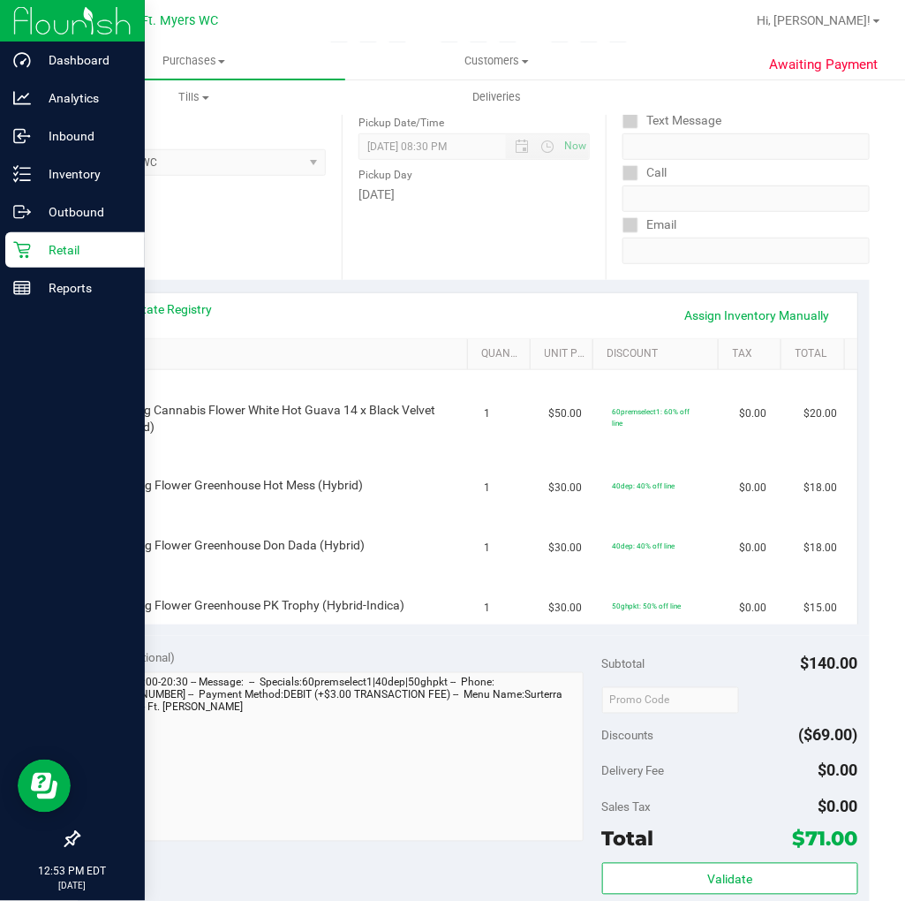
click at [23, 248] on icon at bounding box center [22, 250] width 18 height 18
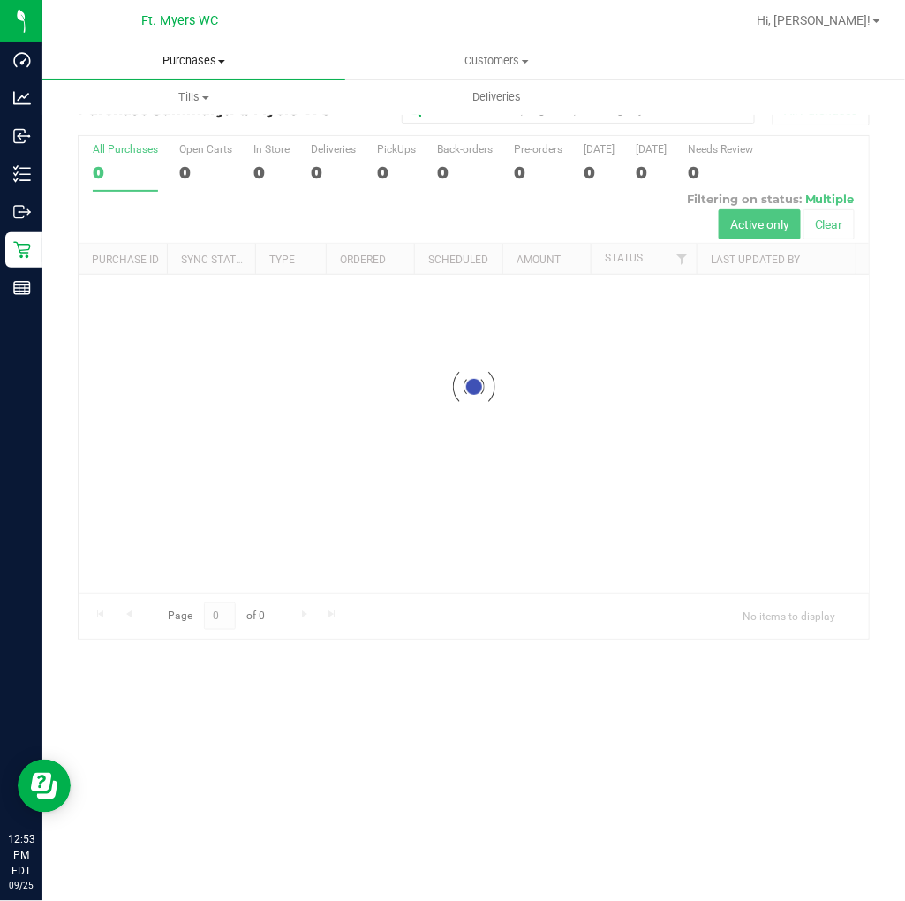
click at [228, 53] on span "Purchases" at bounding box center [193, 61] width 303 height 16
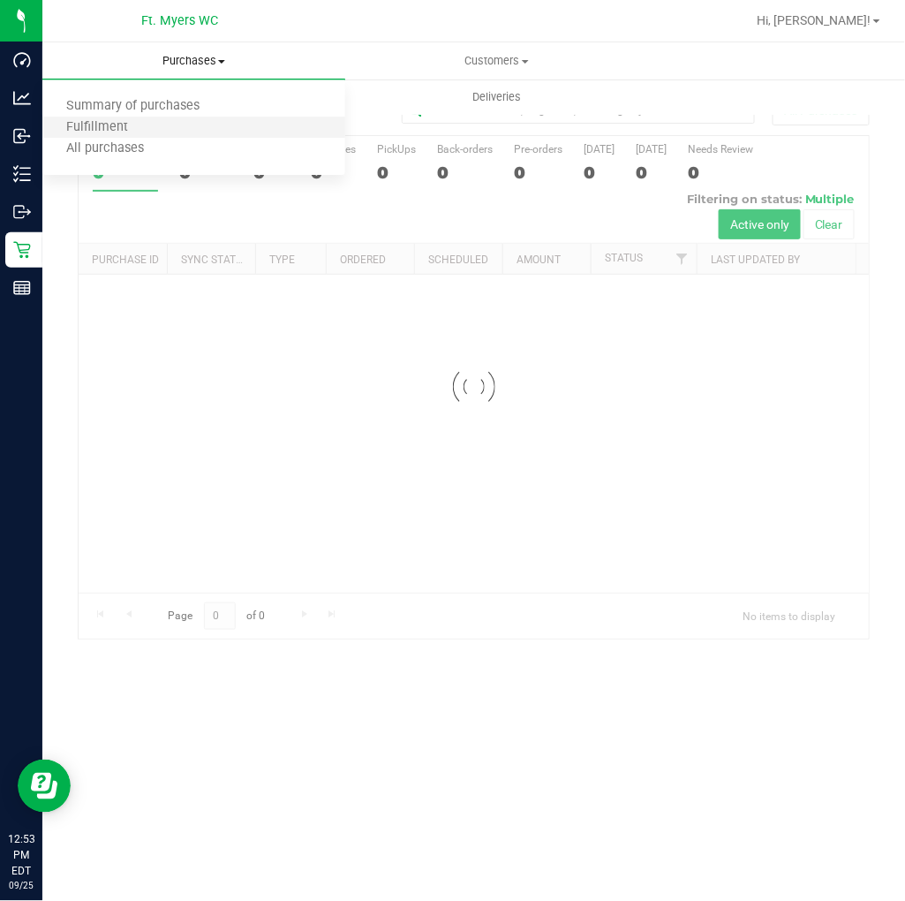
click at [197, 128] on li "Fulfillment" at bounding box center [193, 127] width 303 height 21
